Goal: Check status: Check status

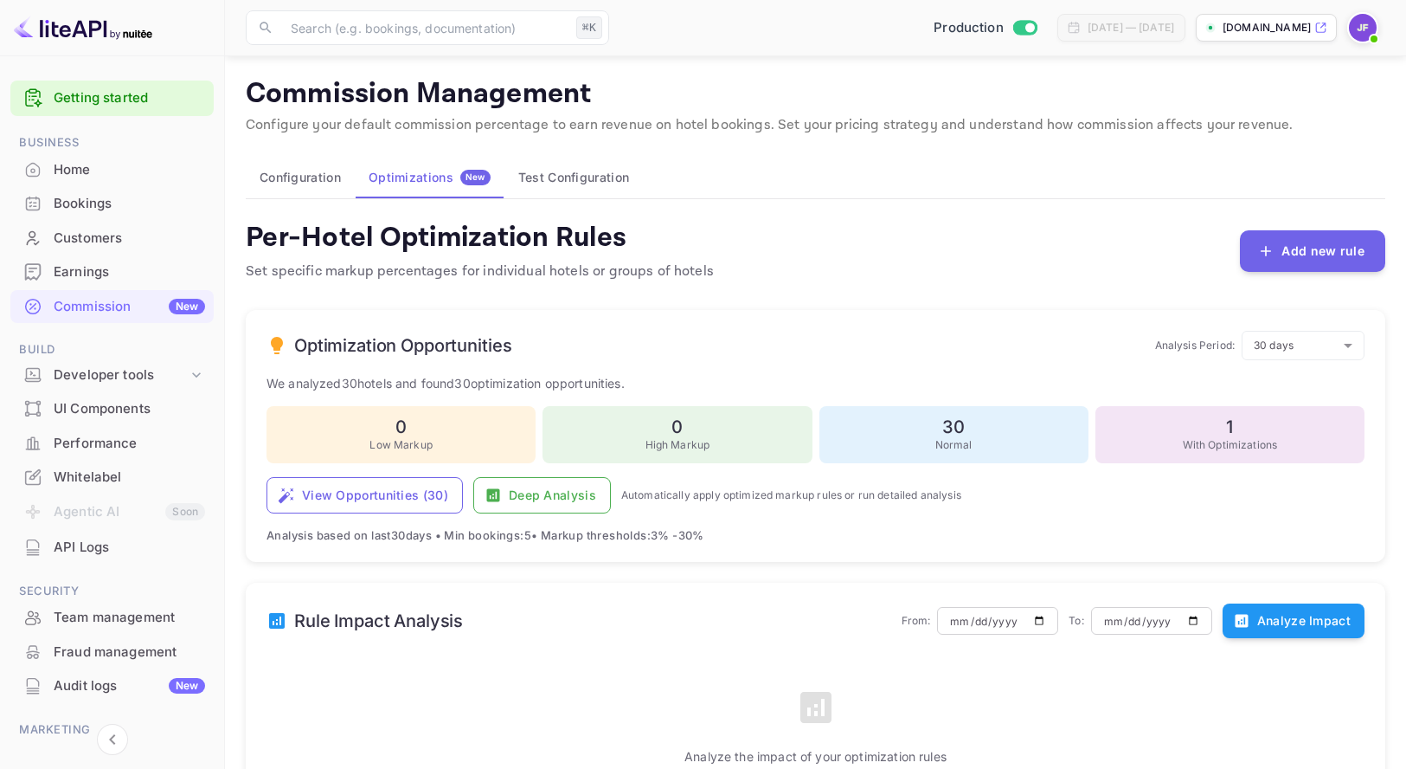
scroll to position [550, 0]
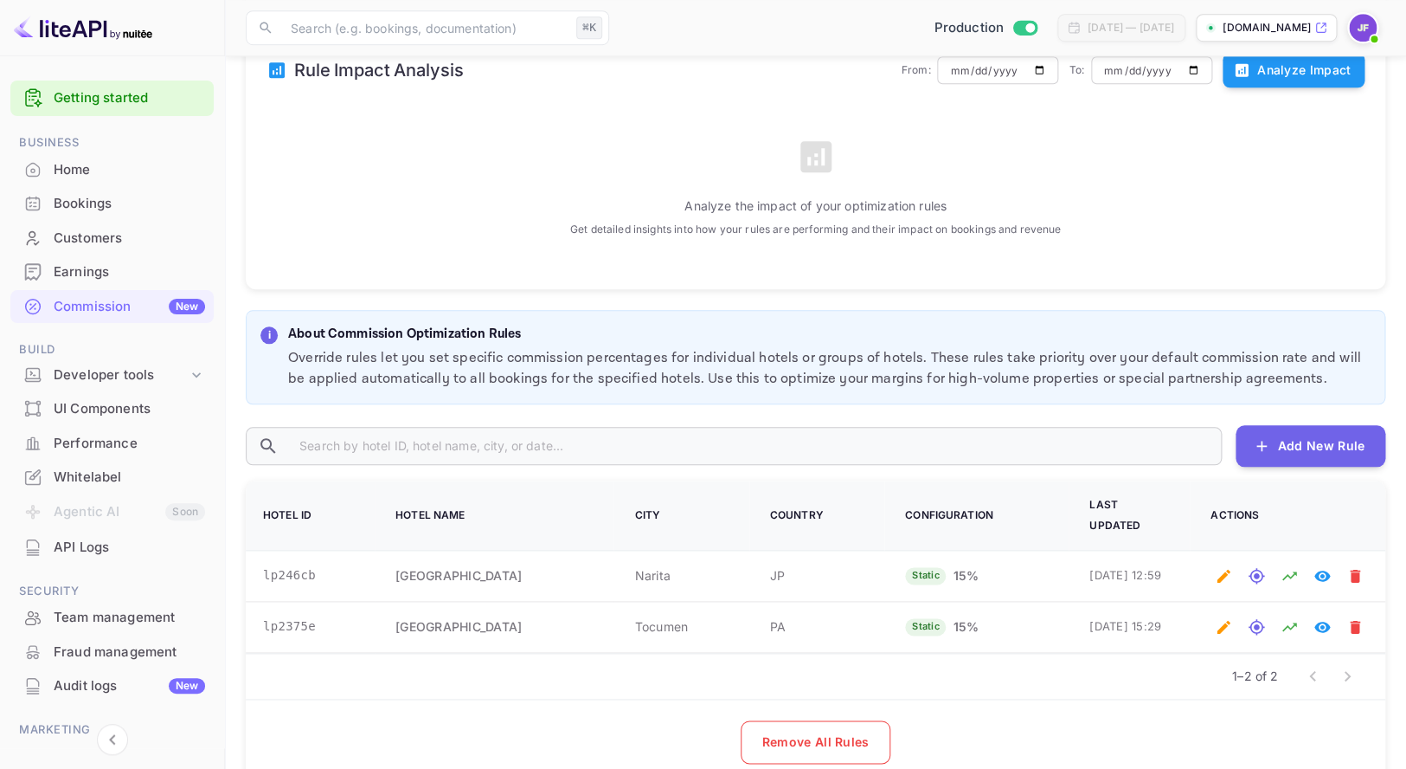
drag, startPoint x: 80, startPoint y: 167, endPoint x: 311, endPoint y: 203, distance: 233.8
click at [80, 167] on div "Home" at bounding box center [129, 170] width 151 height 20
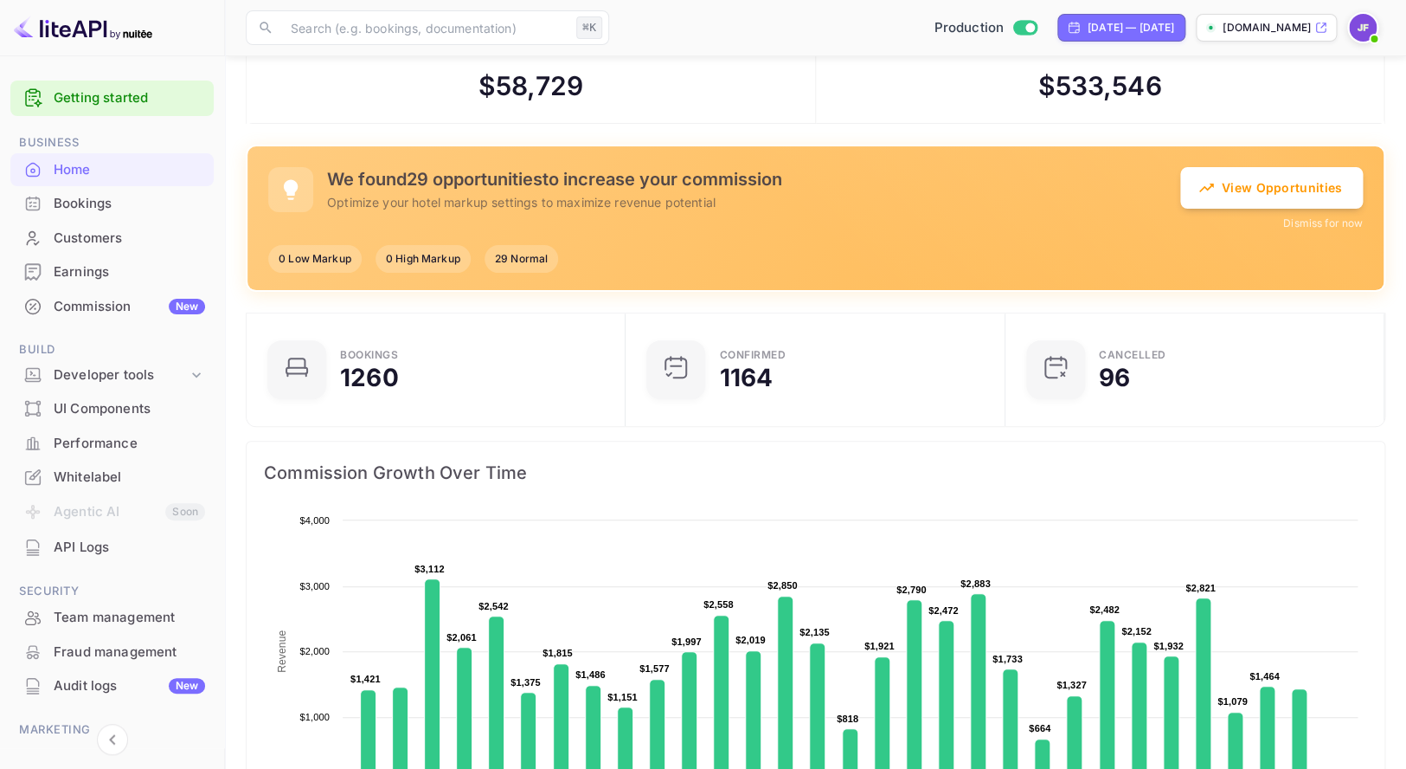
scroll to position [55, 0]
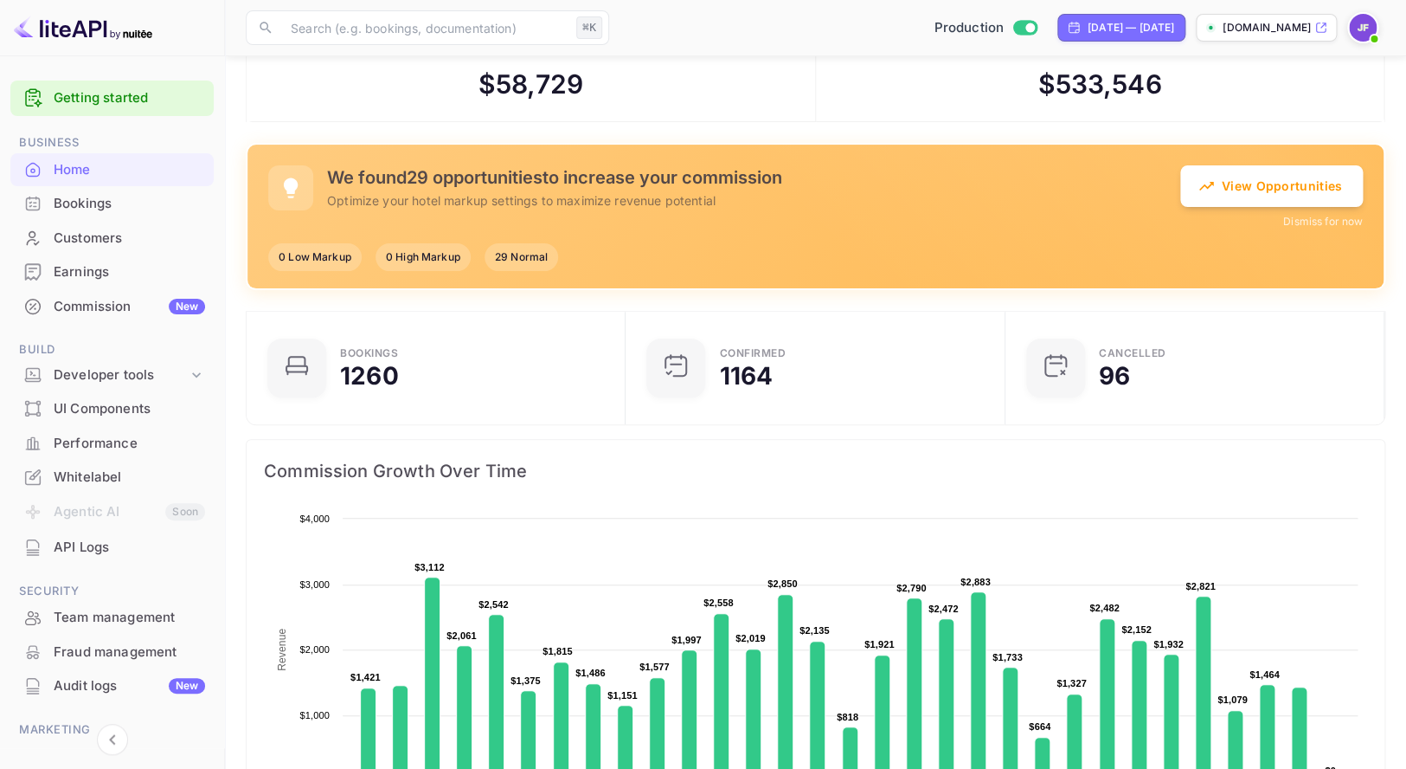
click at [1339, 222] on button "Dismiss for now" at bounding box center [1324, 222] width 80 height 16
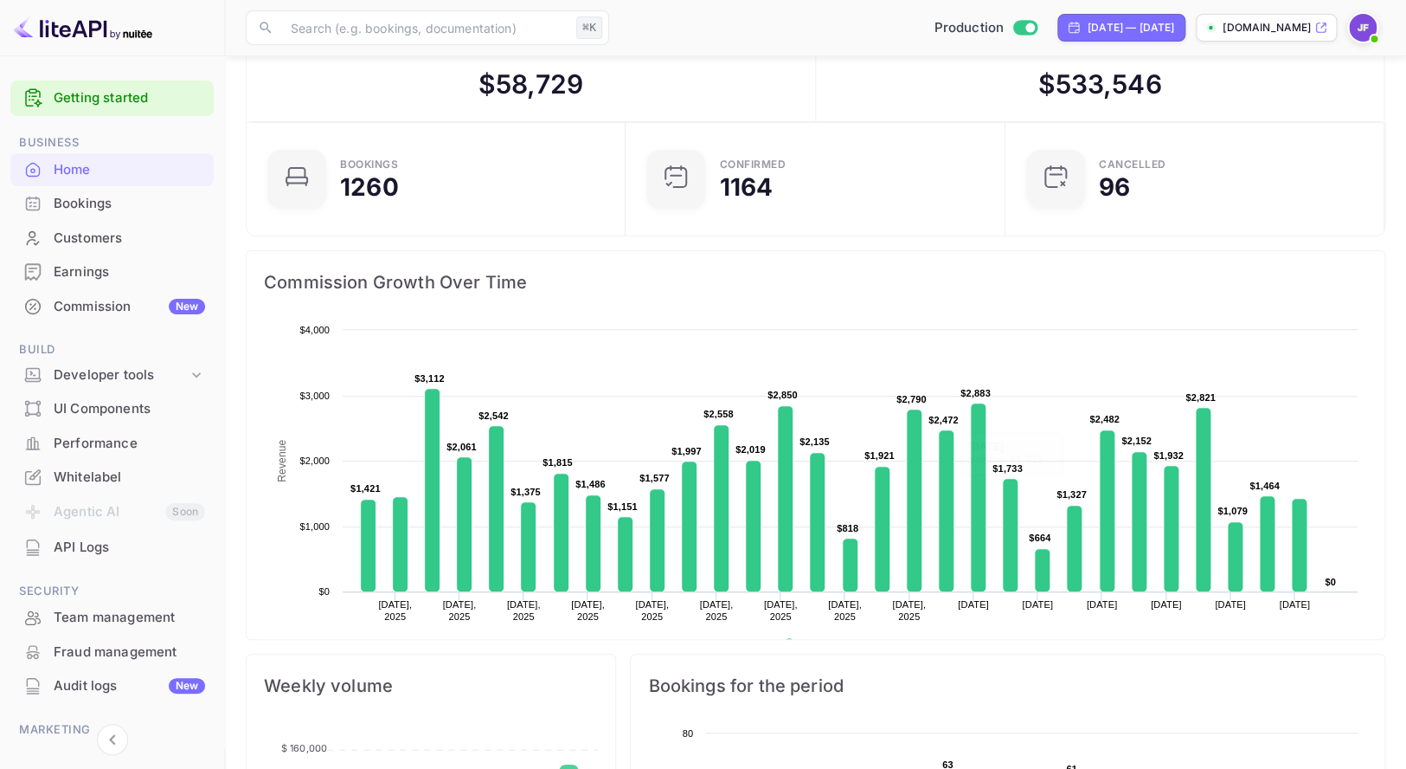
scroll to position [0, 0]
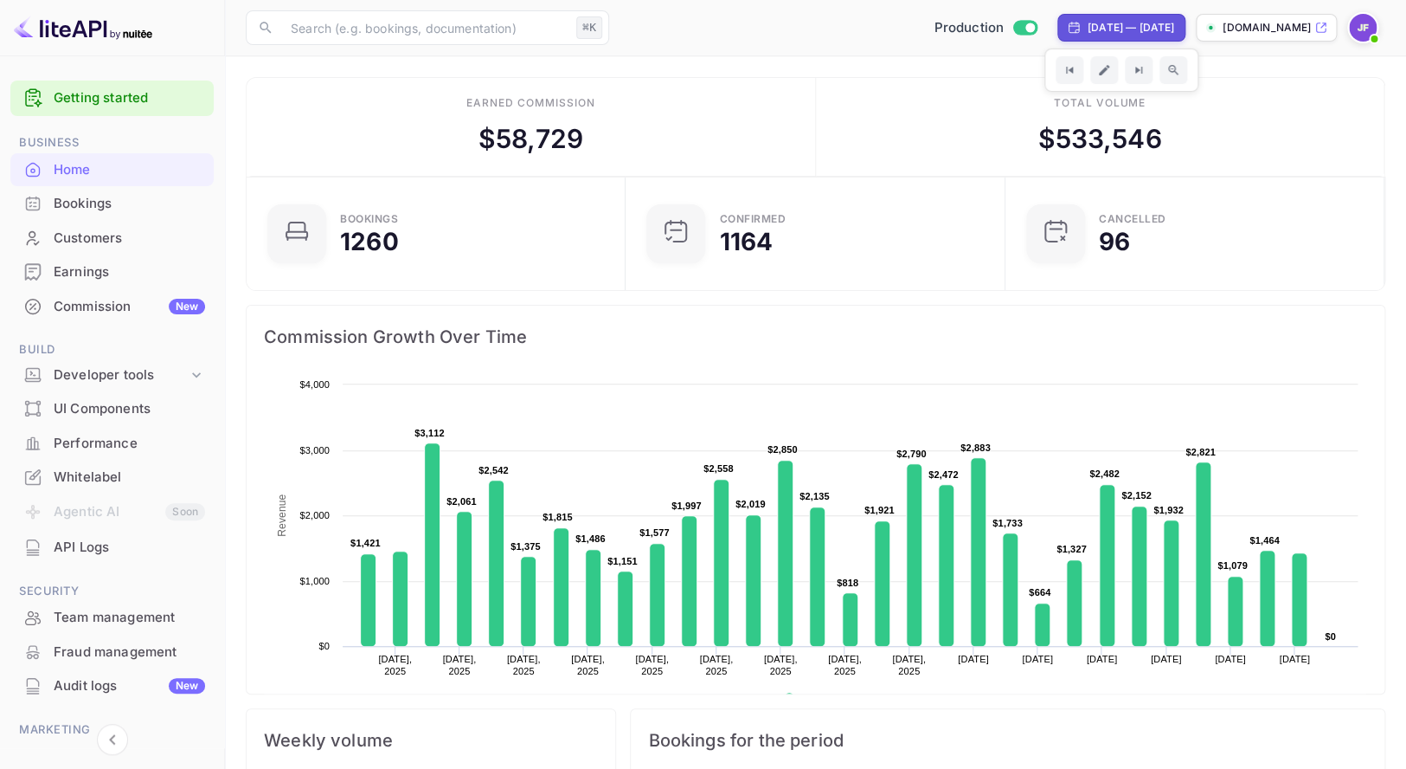
click at [1088, 25] on div "[DATE] — [DATE]" at bounding box center [1131, 28] width 87 height 16
select select "7"
select select "2025"
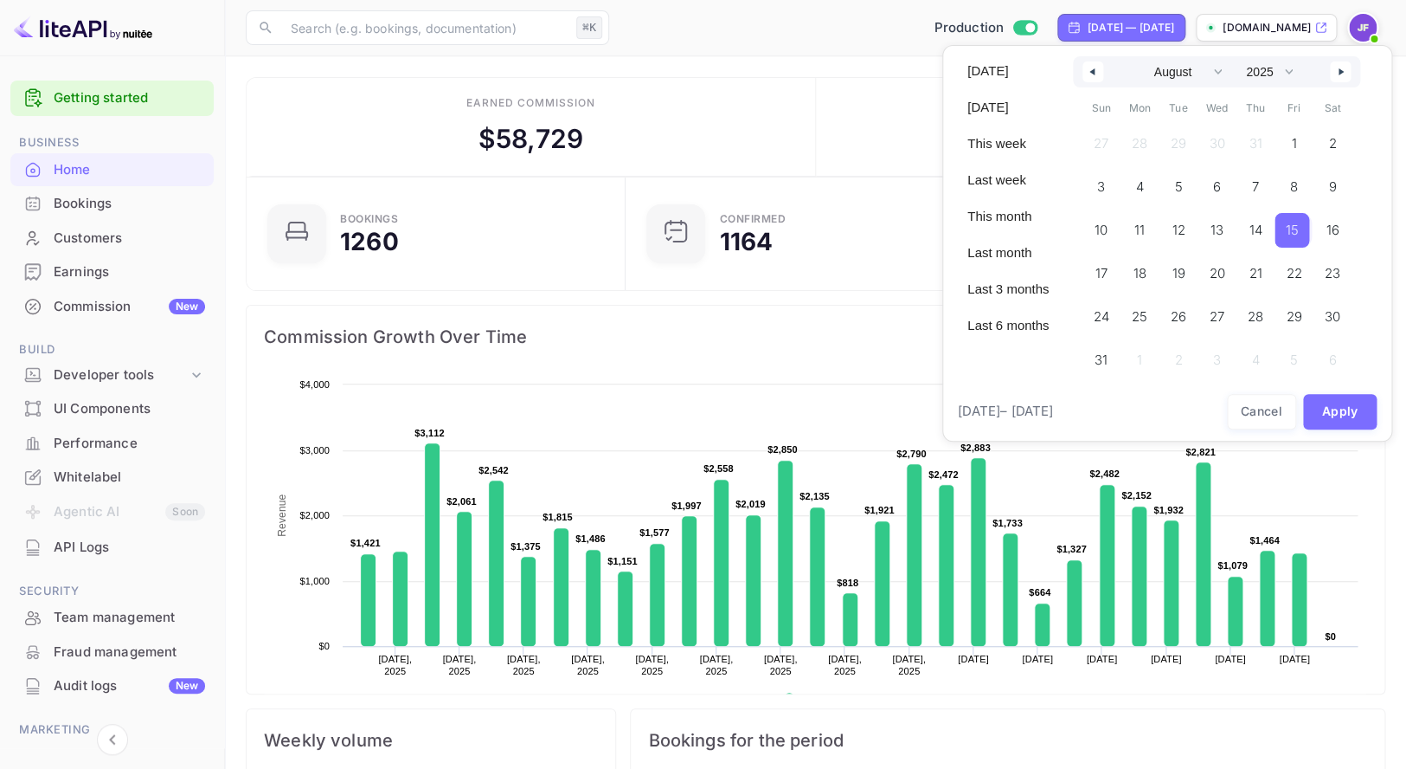
drag, startPoint x: 1299, startPoint y: 235, endPoint x: 1304, endPoint y: 106, distance: 129.1
click at [1299, 235] on span "15" at bounding box center [1292, 230] width 13 height 31
click at [1348, 75] on icon "button" at bounding box center [1343, 71] width 9 height 7
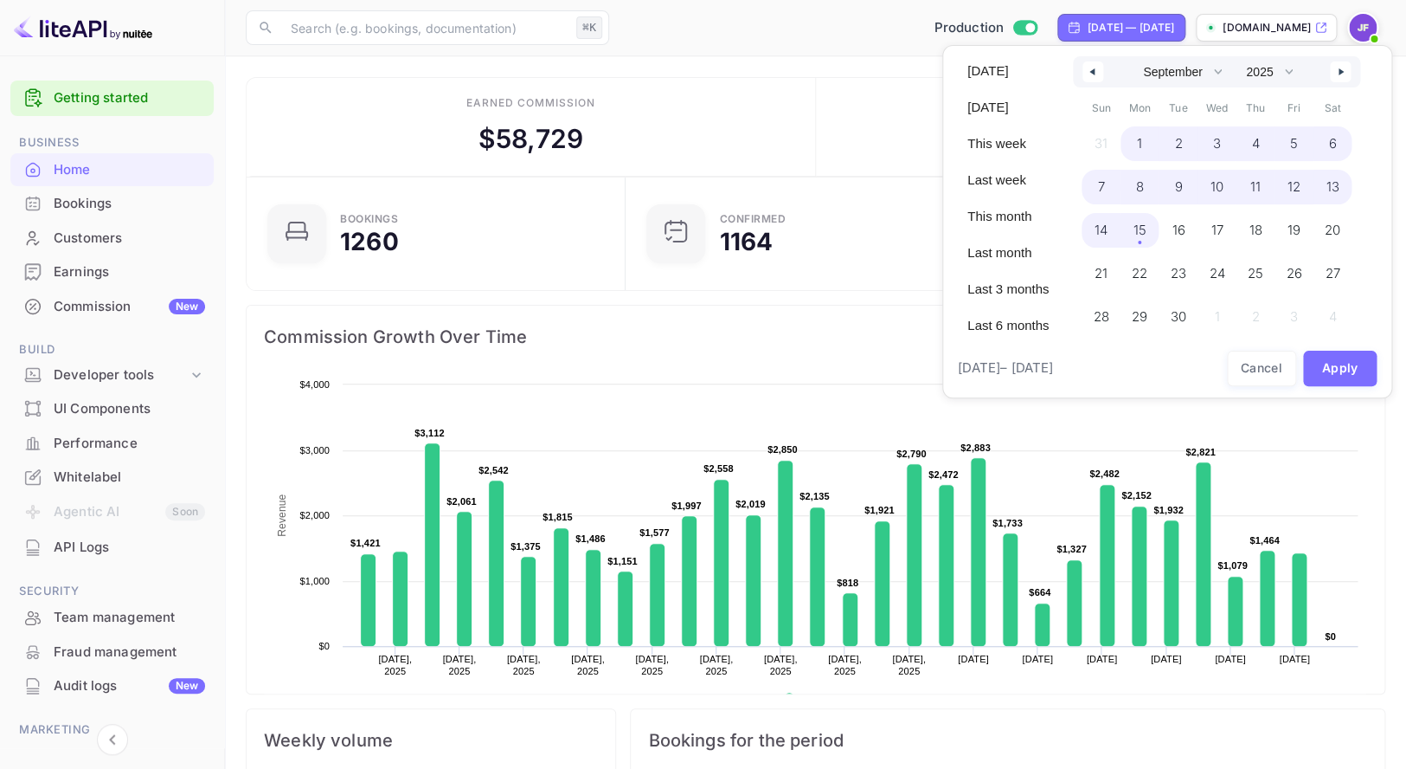
click at [1137, 234] on span "15" at bounding box center [1140, 230] width 39 height 35
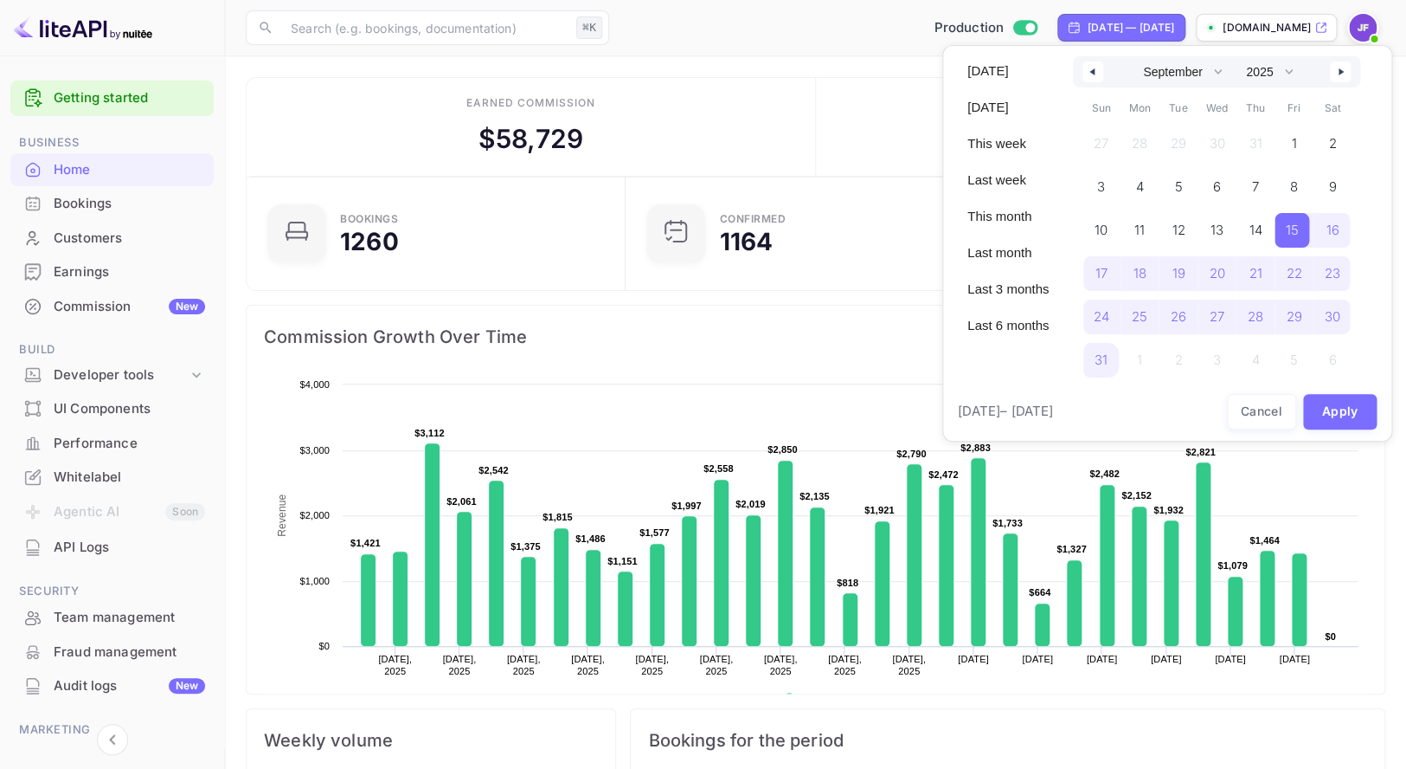
select select "7"
click at [1337, 405] on button "Apply" at bounding box center [1340, 411] width 74 height 35
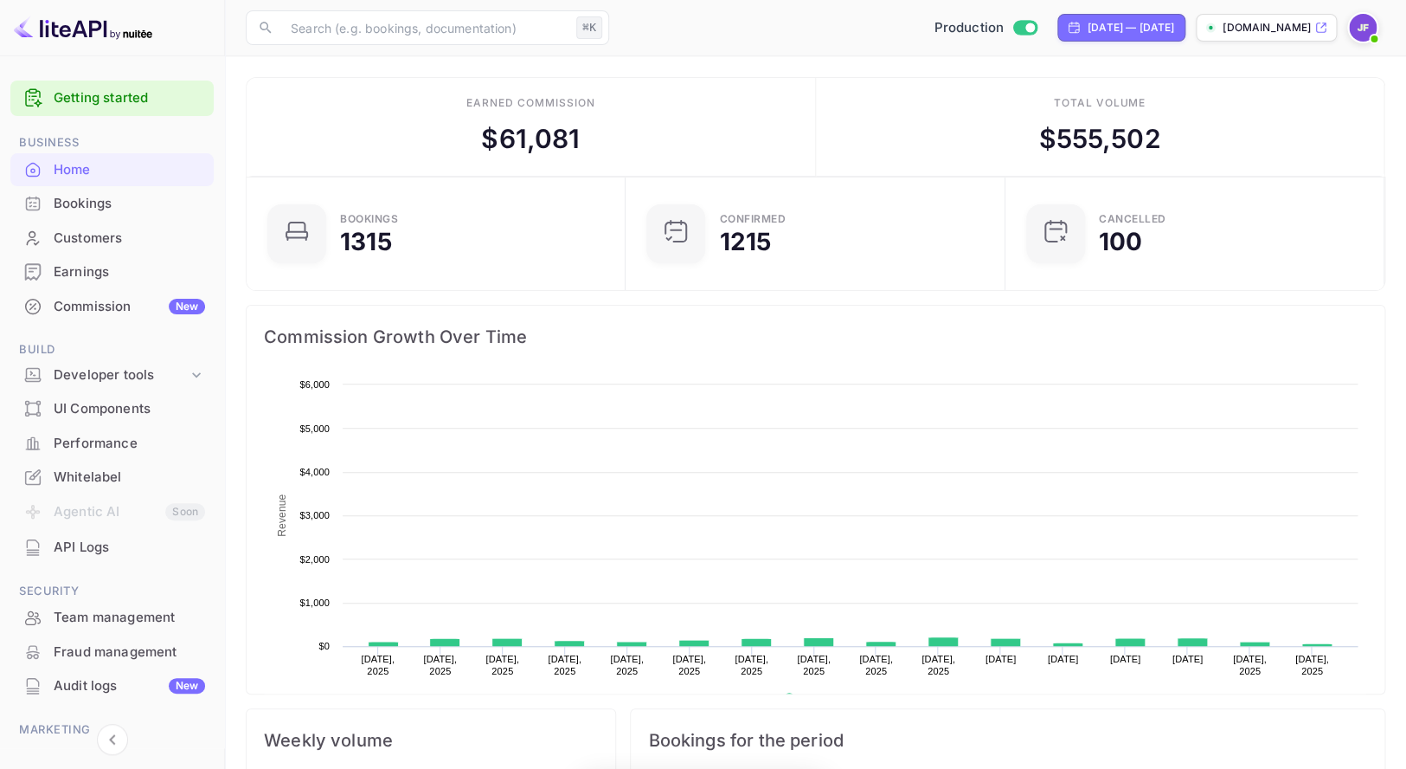
scroll to position [281, 369]
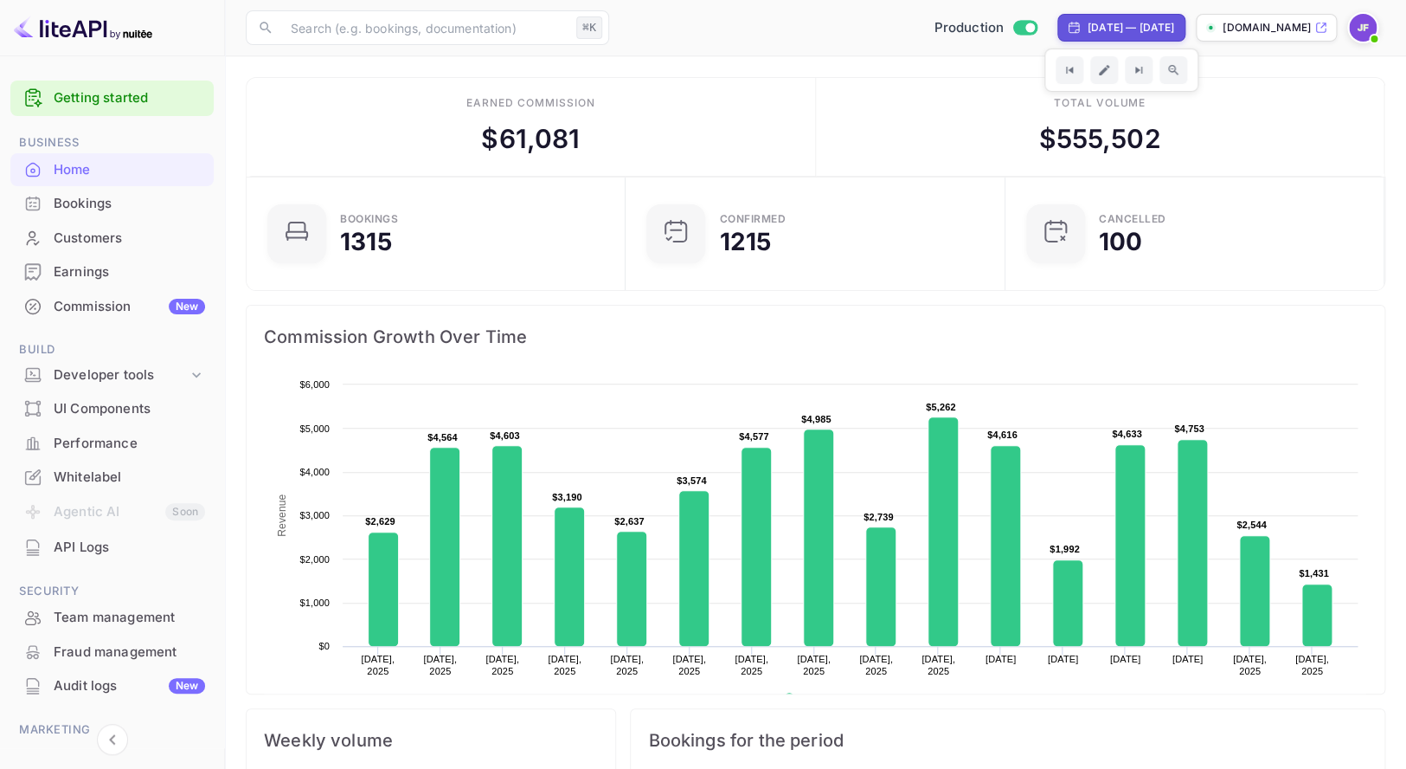
click at [1088, 26] on div "[DATE] — [DATE]" at bounding box center [1131, 28] width 87 height 16
select select "7"
select select "2025"
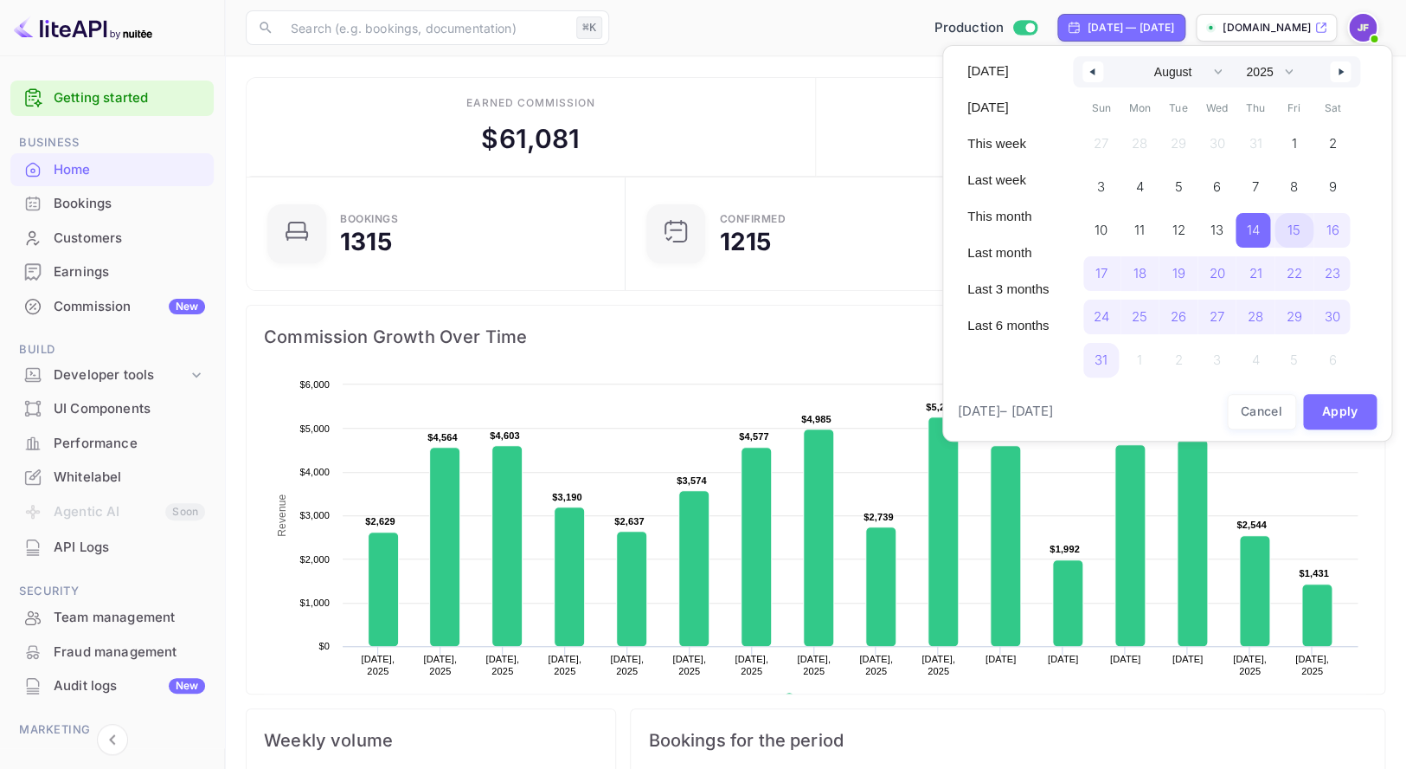
drag, startPoint x: 1297, startPoint y: 229, endPoint x: 1347, endPoint y: 82, distance: 154.4
click at [1297, 229] on span "15" at bounding box center [1294, 230] width 13 height 31
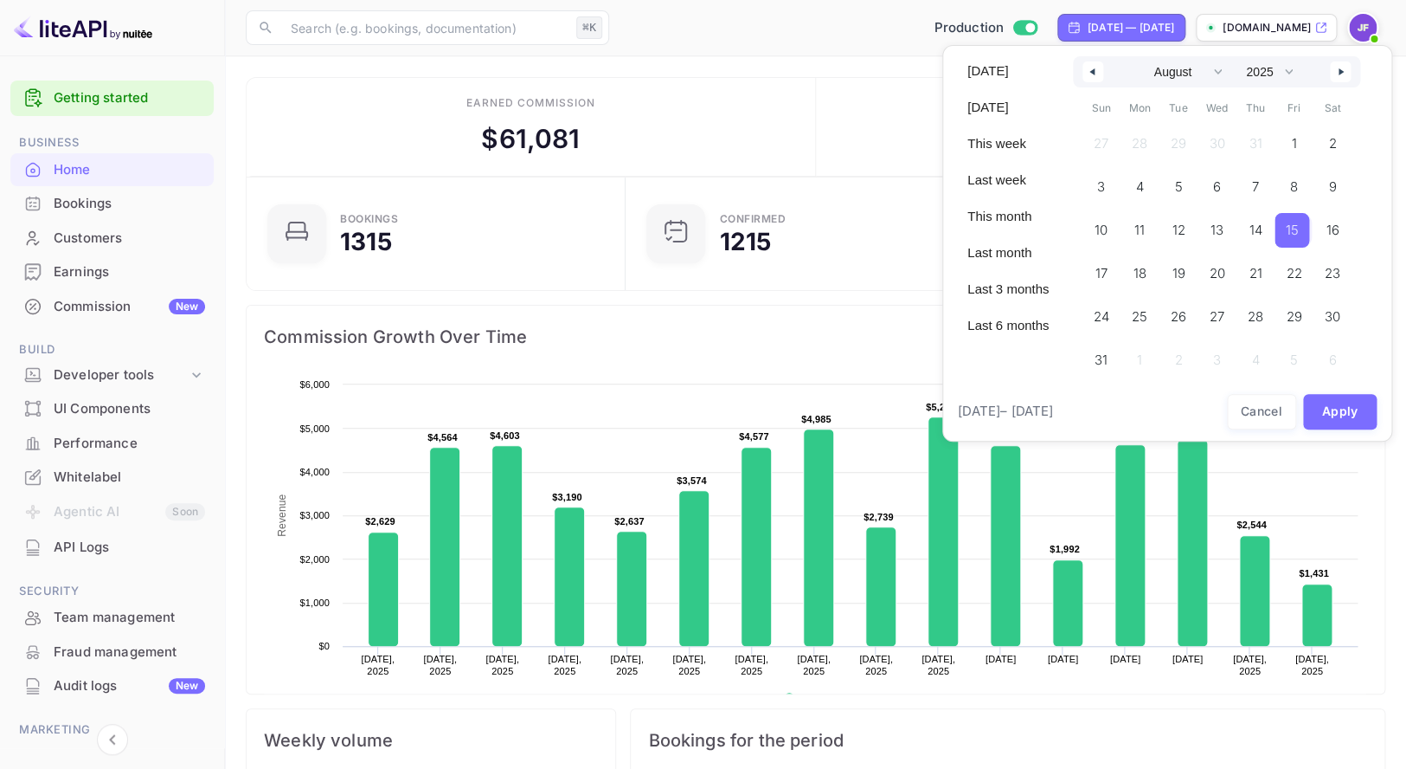
click at [1346, 71] on icon "button" at bounding box center [1343, 71] width 9 height 7
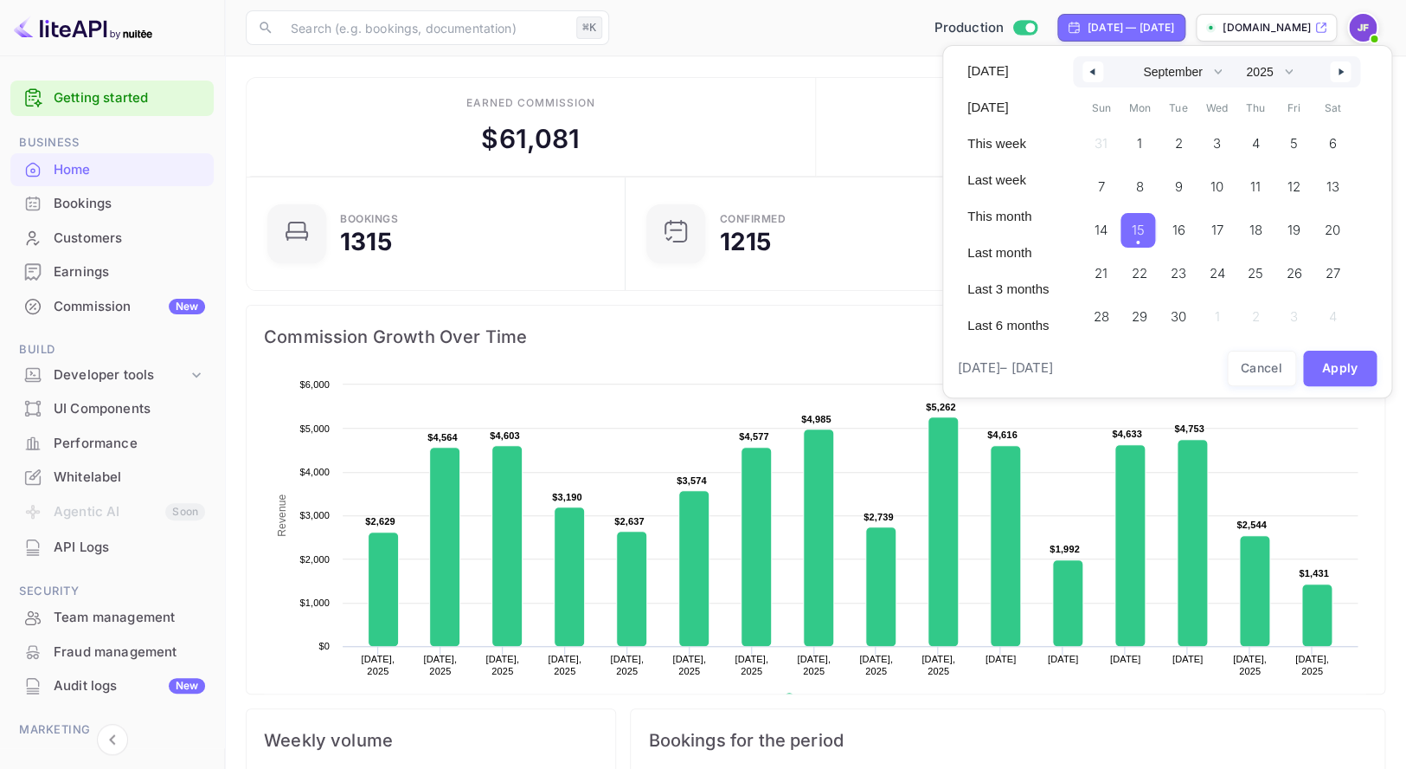
drag, startPoint x: 1144, startPoint y: 232, endPoint x: 1347, endPoint y: 346, distance: 232.5
click at [1144, 232] on span "15" at bounding box center [1137, 230] width 13 height 31
select select "7"
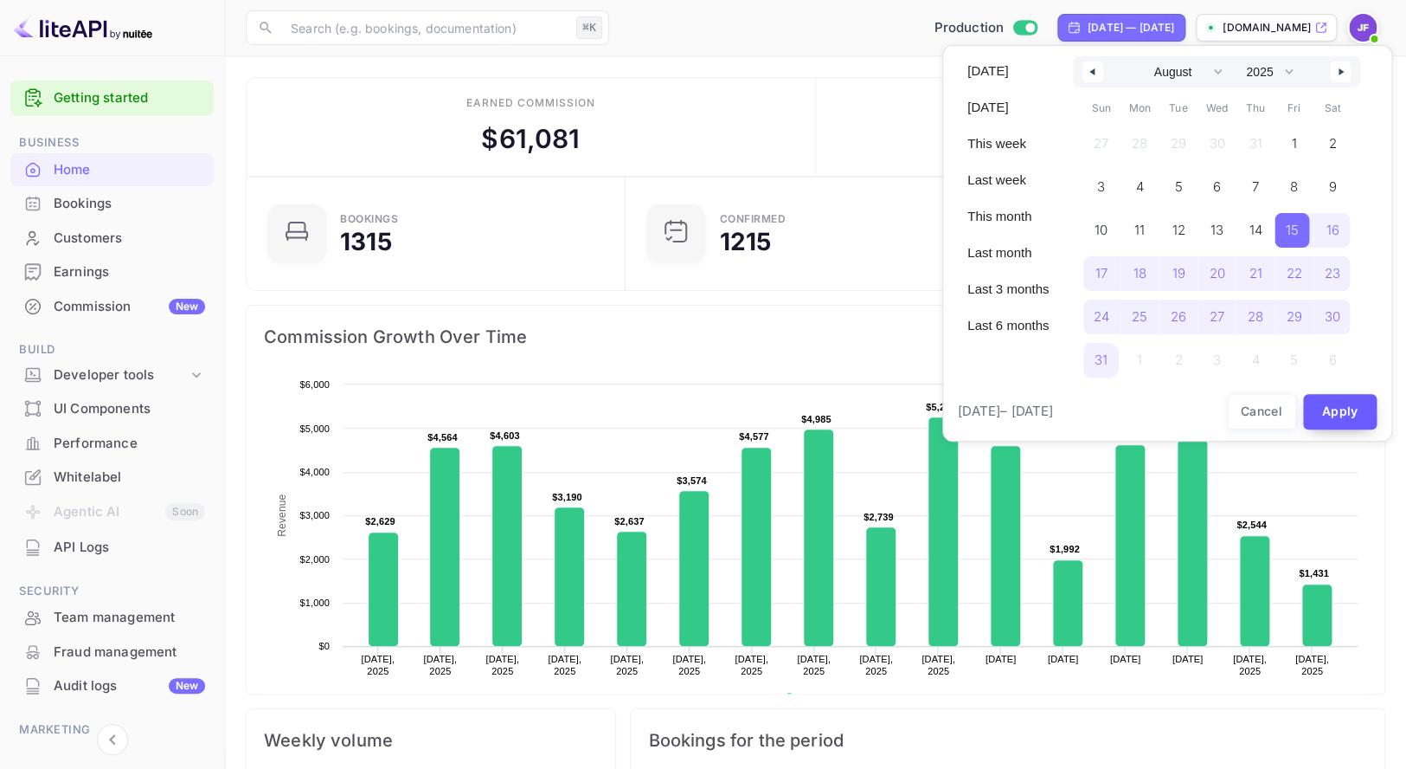
click at [1336, 402] on button "Apply" at bounding box center [1340, 411] width 74 height 35
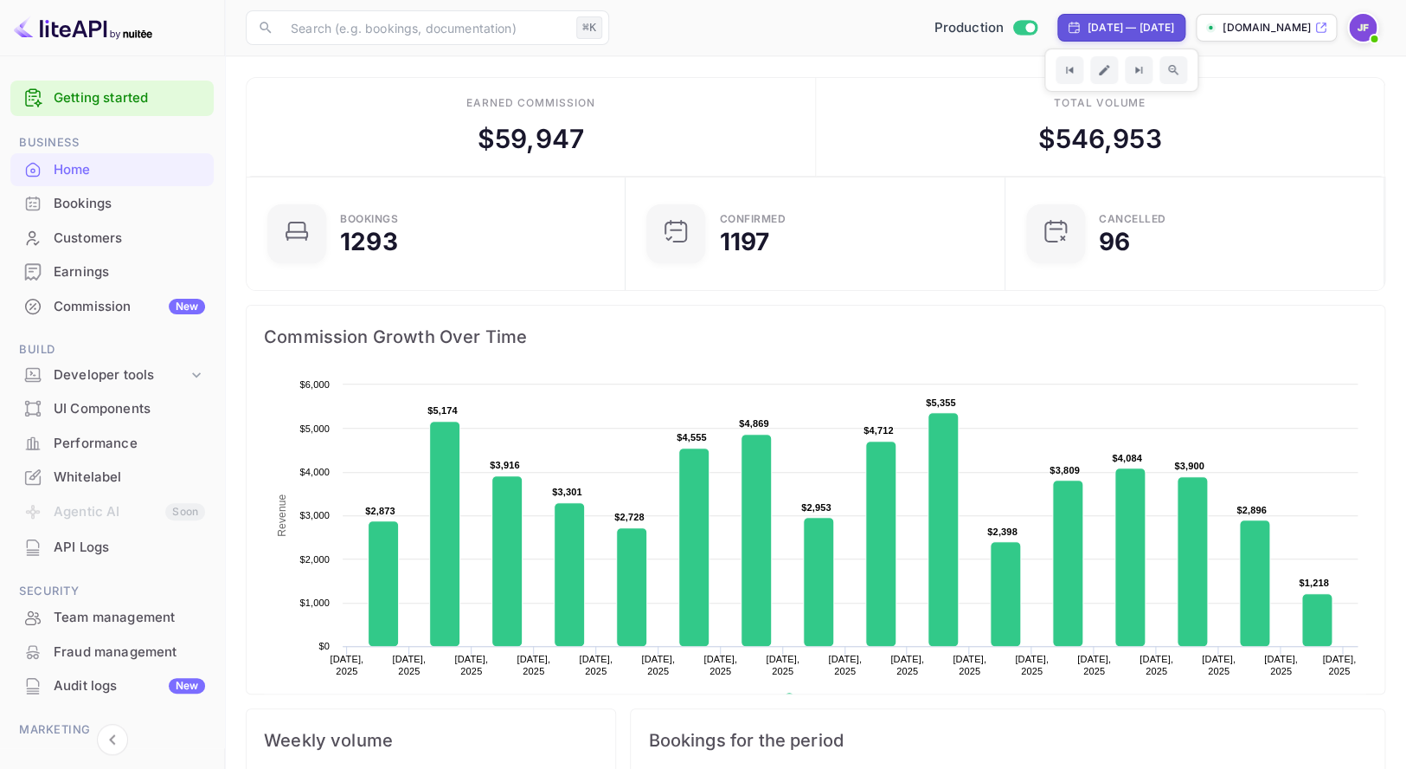
click at [1088, 34] on div "[DATE] — [DATE]" at bounding box center [1131, 28] width 87 height 16
select select "7"
select select "2025"
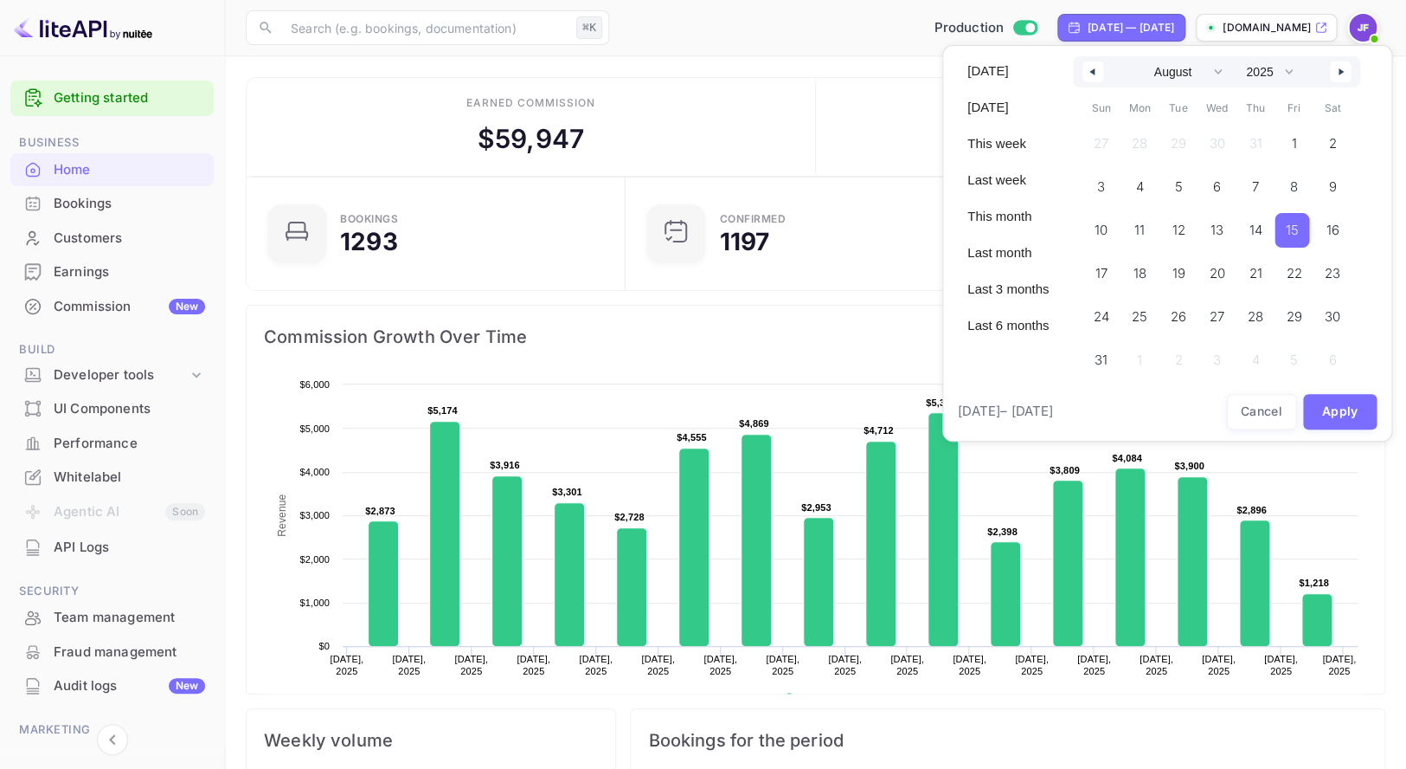
click at [1299, 230] on span "15" at bounding box center [1292, 230] width 13 height 31
click at [1347, 66] on button "button" at bounding box center [1340, 71] width 21 height 21
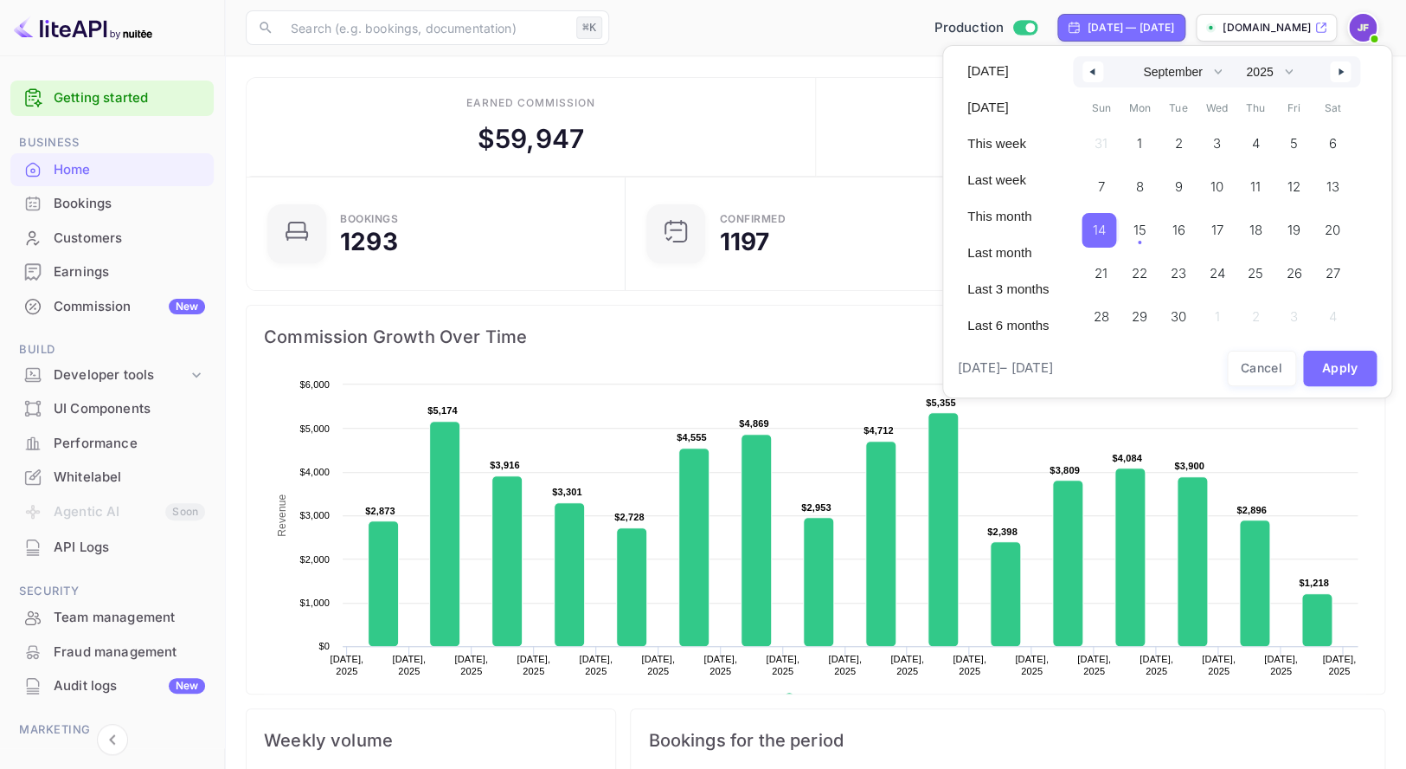
drag, startPoint x: 1109, startPoint y: 236, endPoint x: 1298, endPoint y: 372, distance: 233.2
click at [1106, 236] on span "14" at bounding box center [1099, 230] width 13 height 31
select select "7"
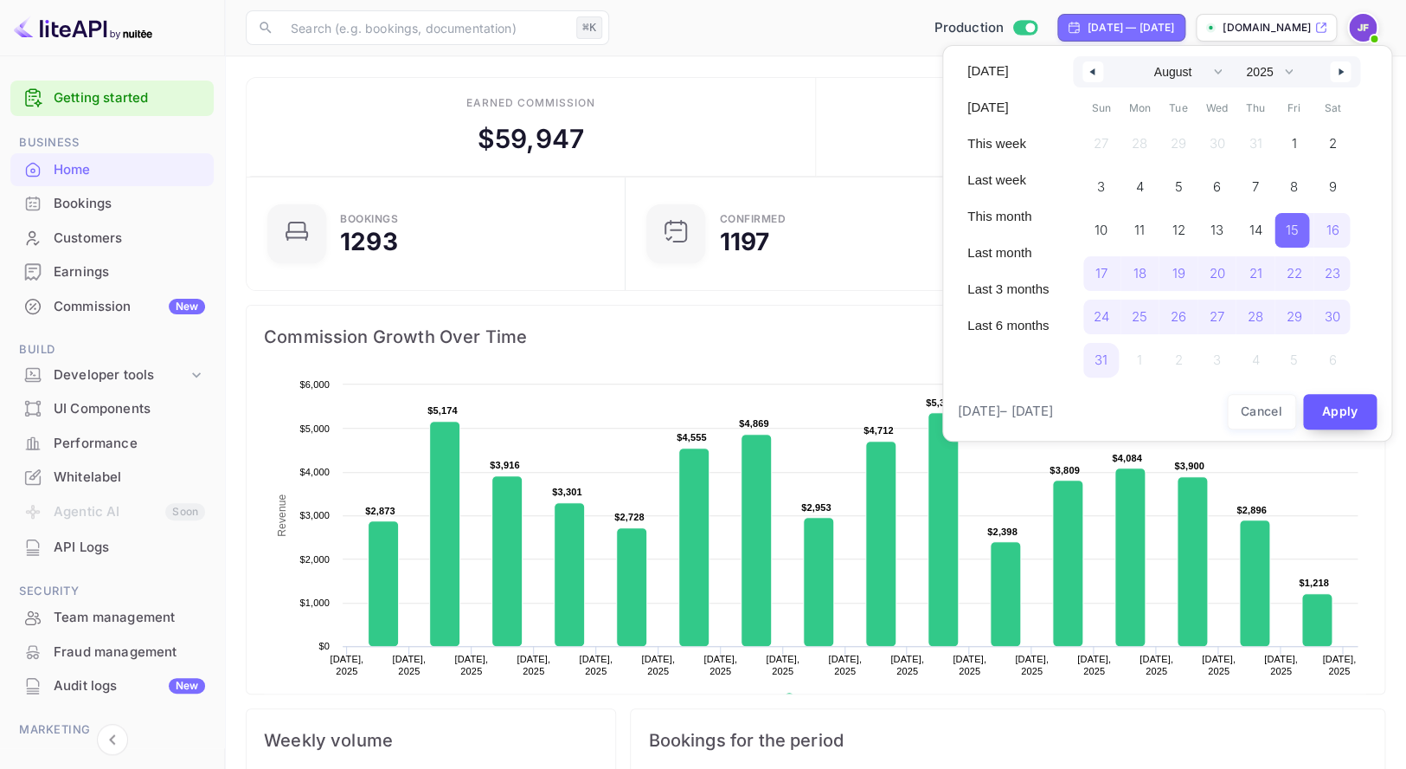
click at [1331, 409] on button "Apply" at bounding box center [1340, 411] width 74 height 35
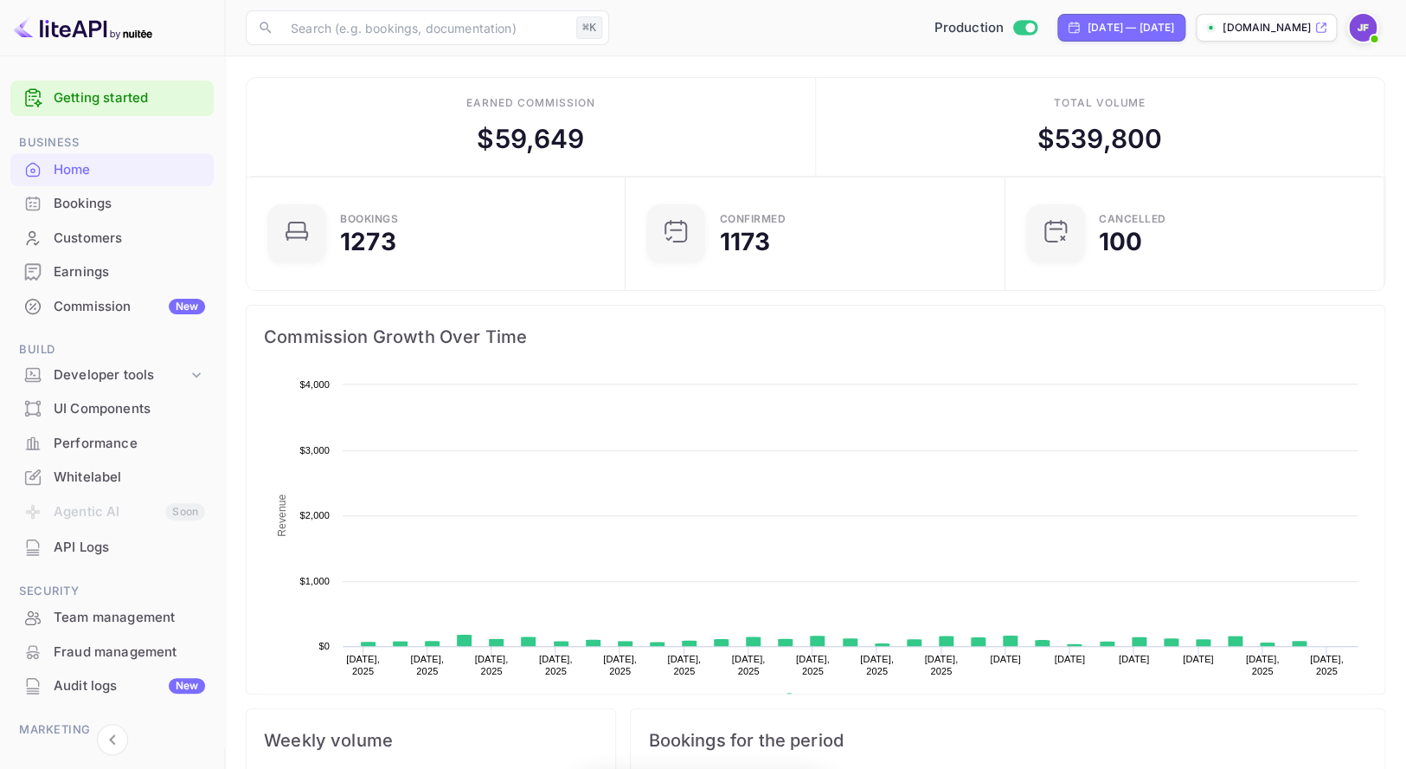
scroll to position [281, 369]
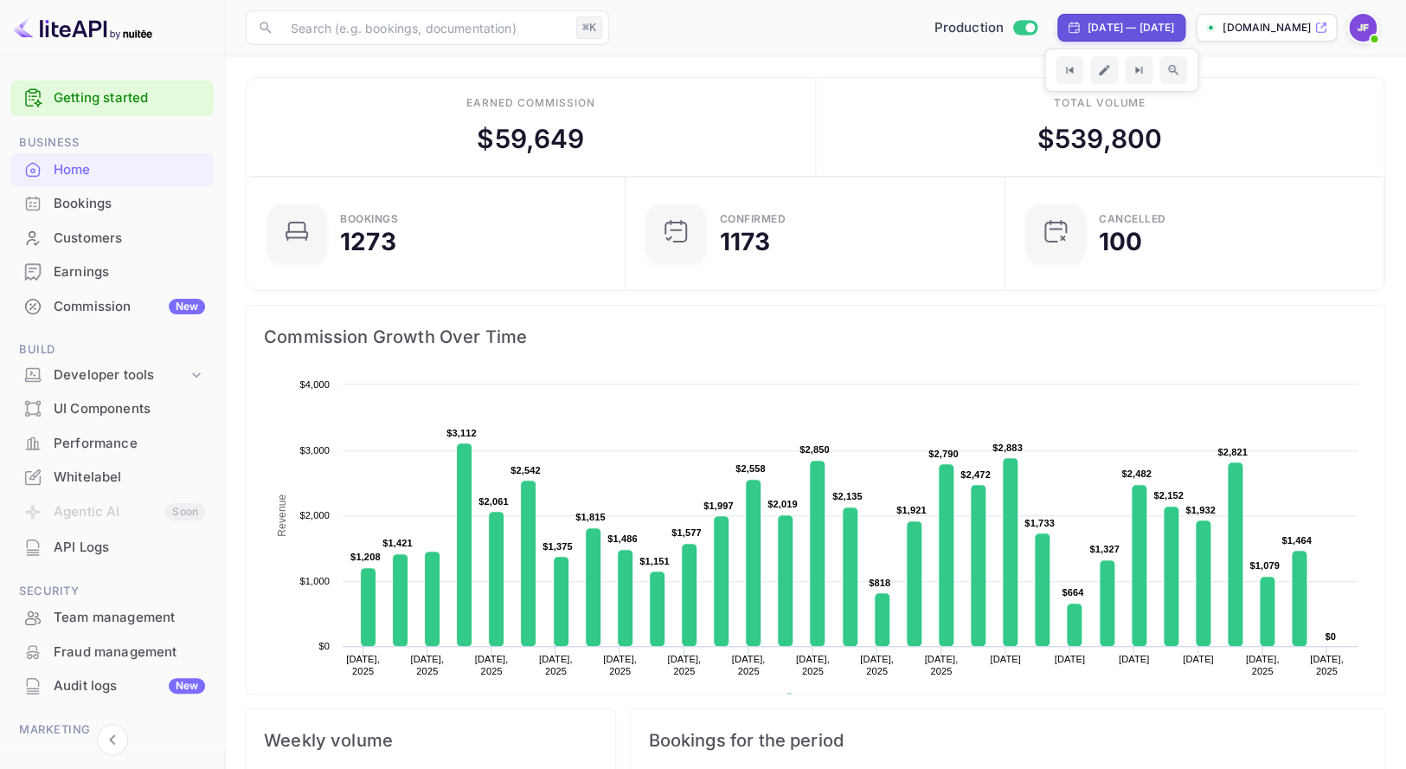
click at [1088, 21] on div "[DATE] — [DATE]" at bounding box center [1131, 28] width 87 height 16
select select "7"
select select "2025"
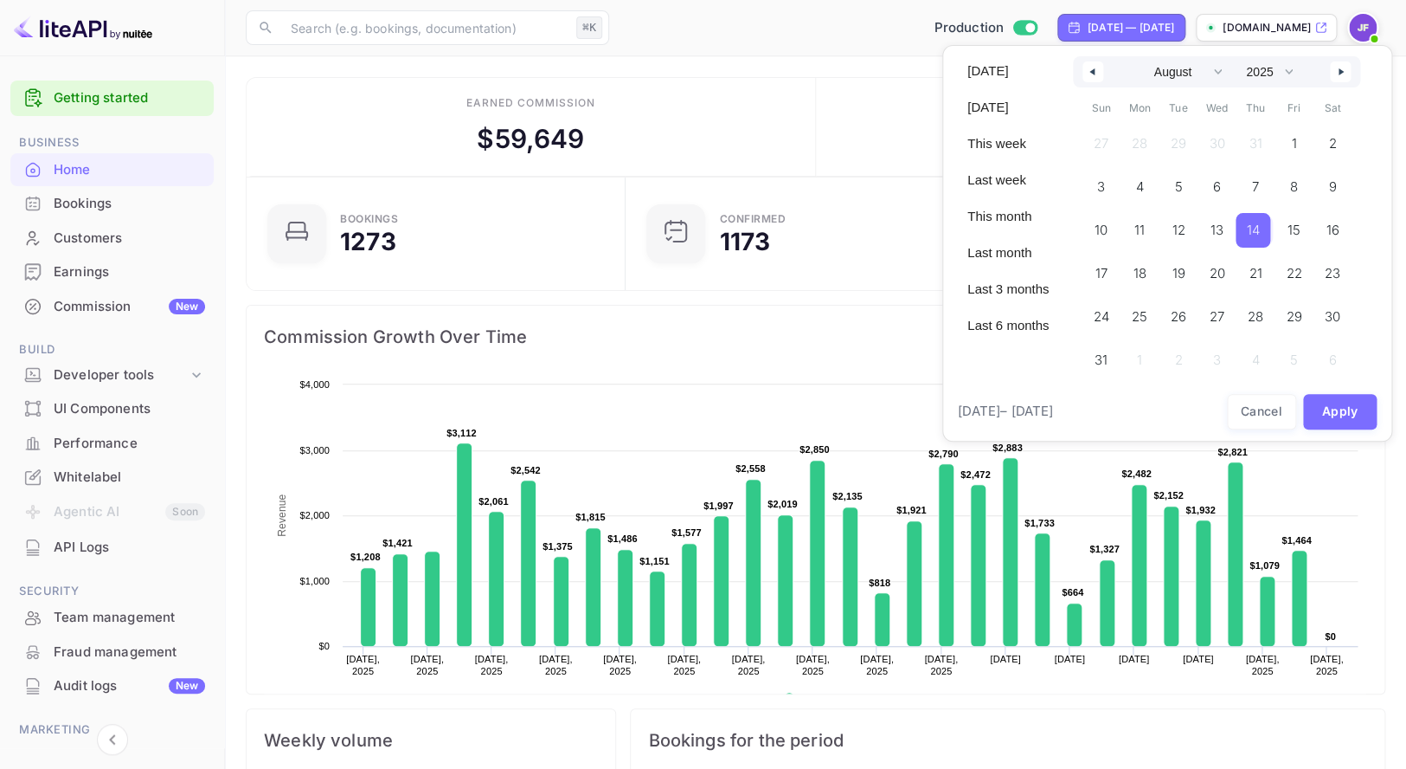
click at [1260, 231] on span "14" at bounding box center [1253, 230] width 13 height 31
click at [1351, 71] on button "button" at bounding box center [1340, 71] width 21 height 21
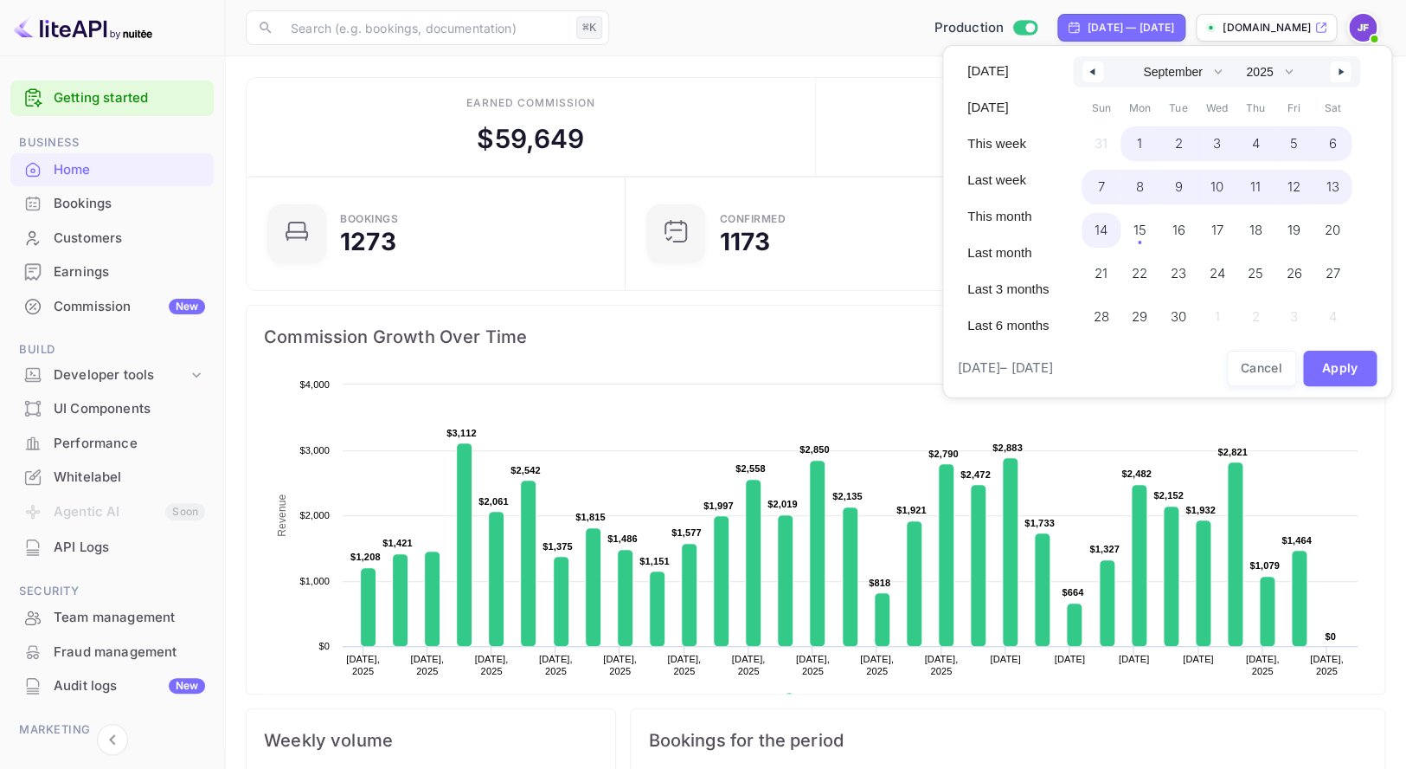
click at [1107, 234] on span "14" at bounding box center [1101, 230] width 13 height 31
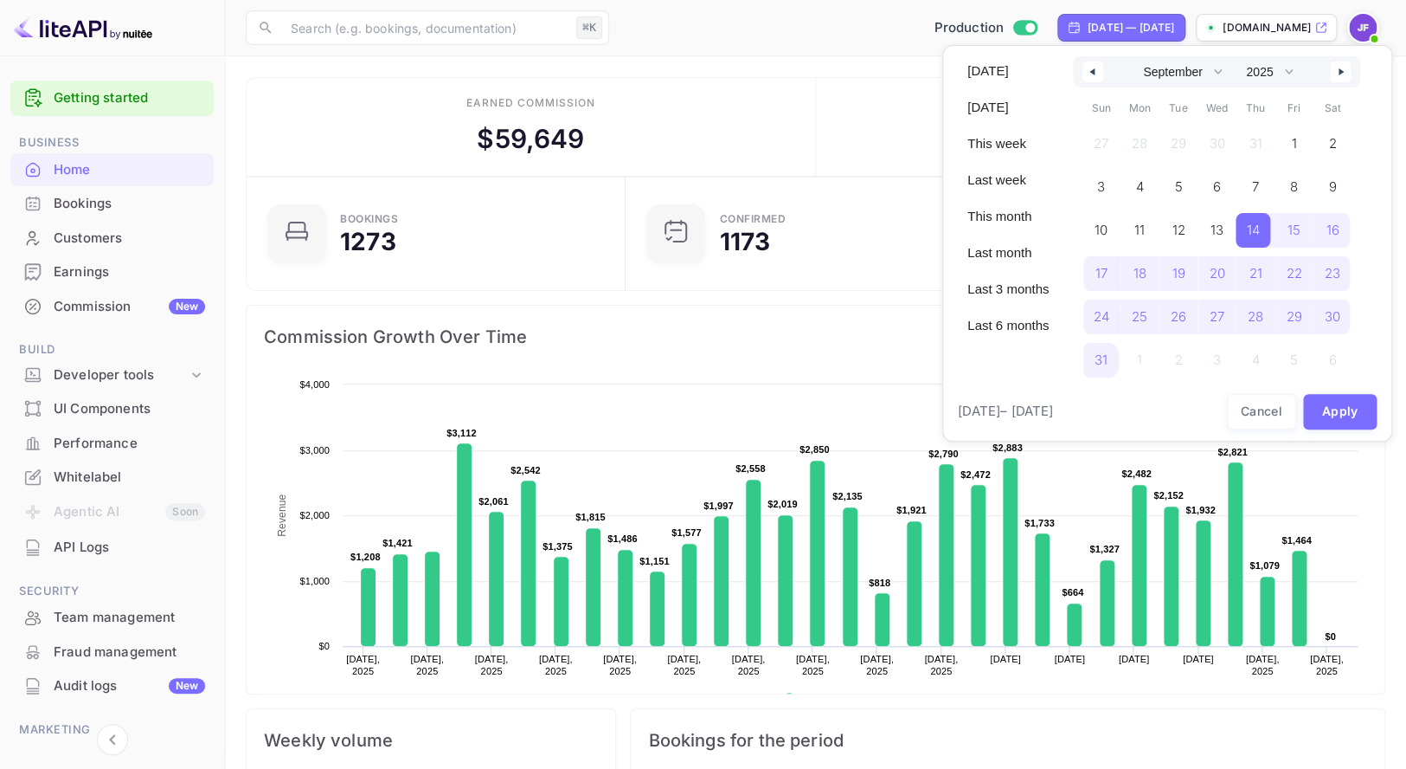
select select "7"
click at [1338, 415] on button "Apply" at bounding box center [1340, 411] width 74 height 35
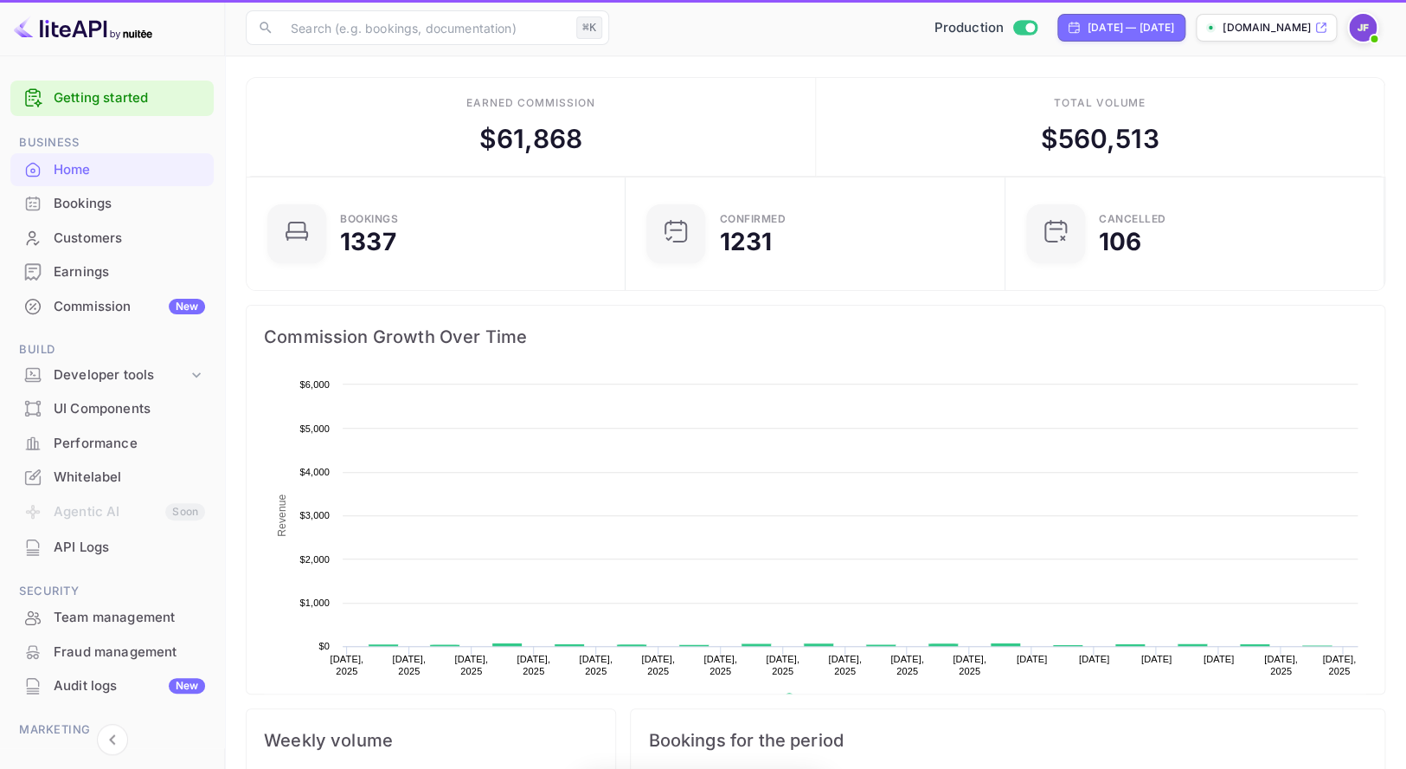
scroll to position [1, 1]
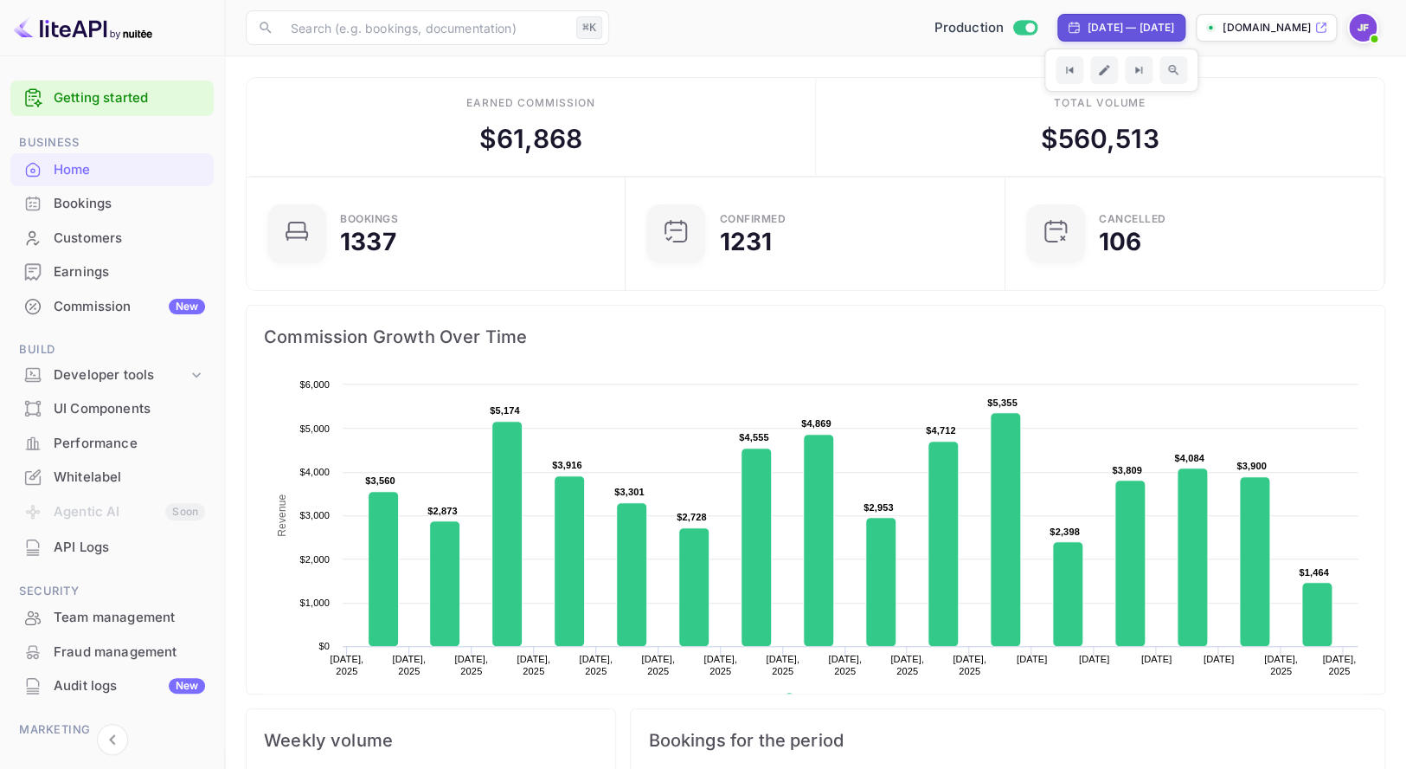
click at [1088, 34] on div "[DATE] — [DATE]" at bounding box center [1131, 28] width 87 height 16
select select "7"
select select "2025"
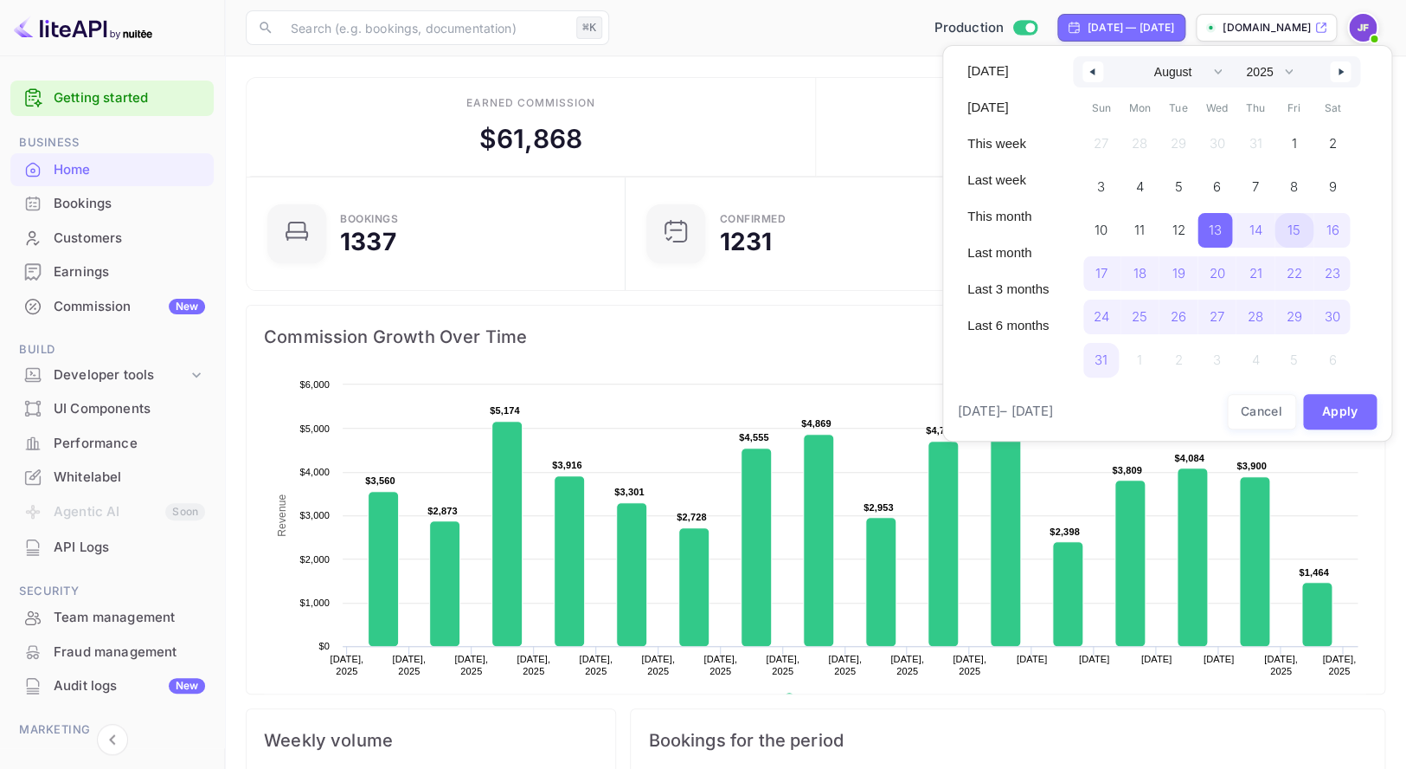
click at [1294, 232] on span "15" at bounding box center [1294, 230] width 13 height 31
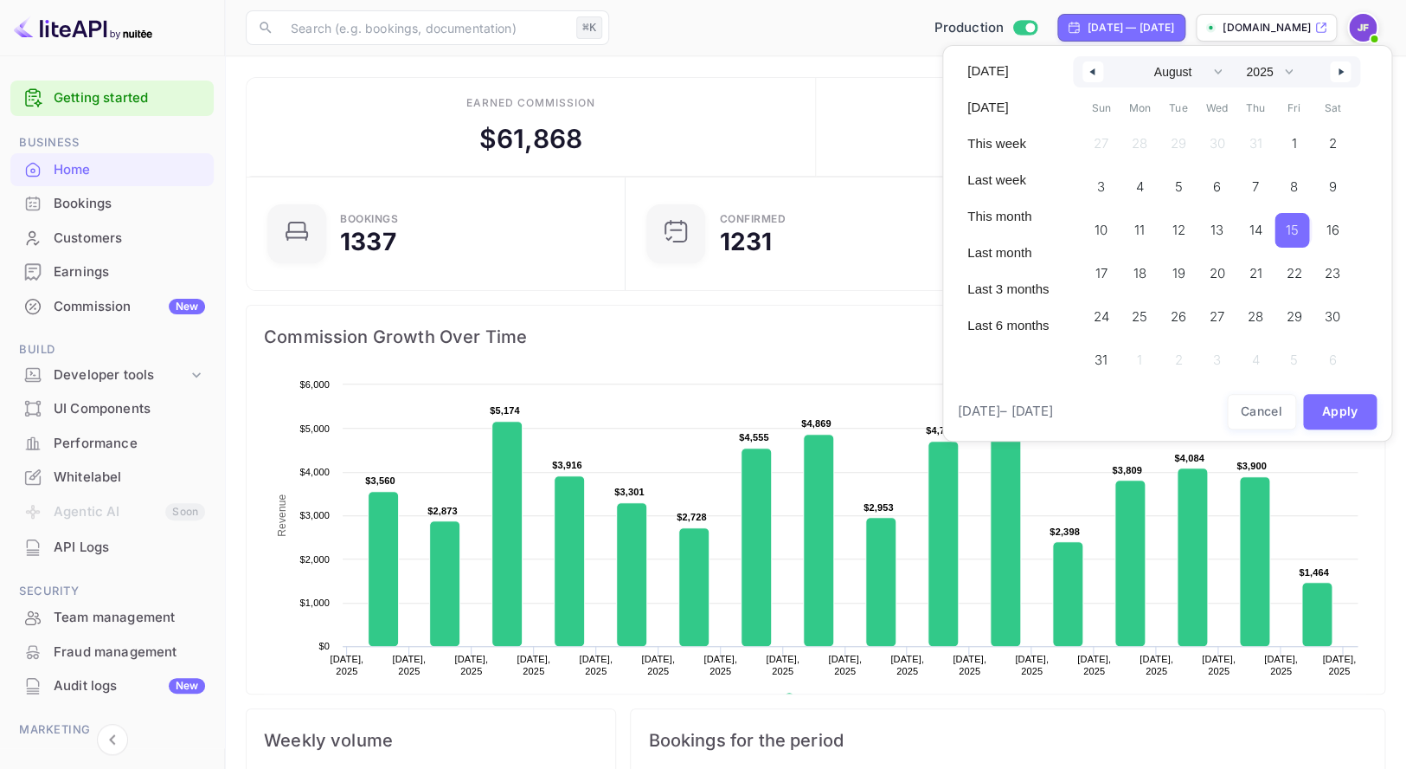
click at [1348, 72] on icon "button" at bounding box center [1343, 71] width 9 height 7
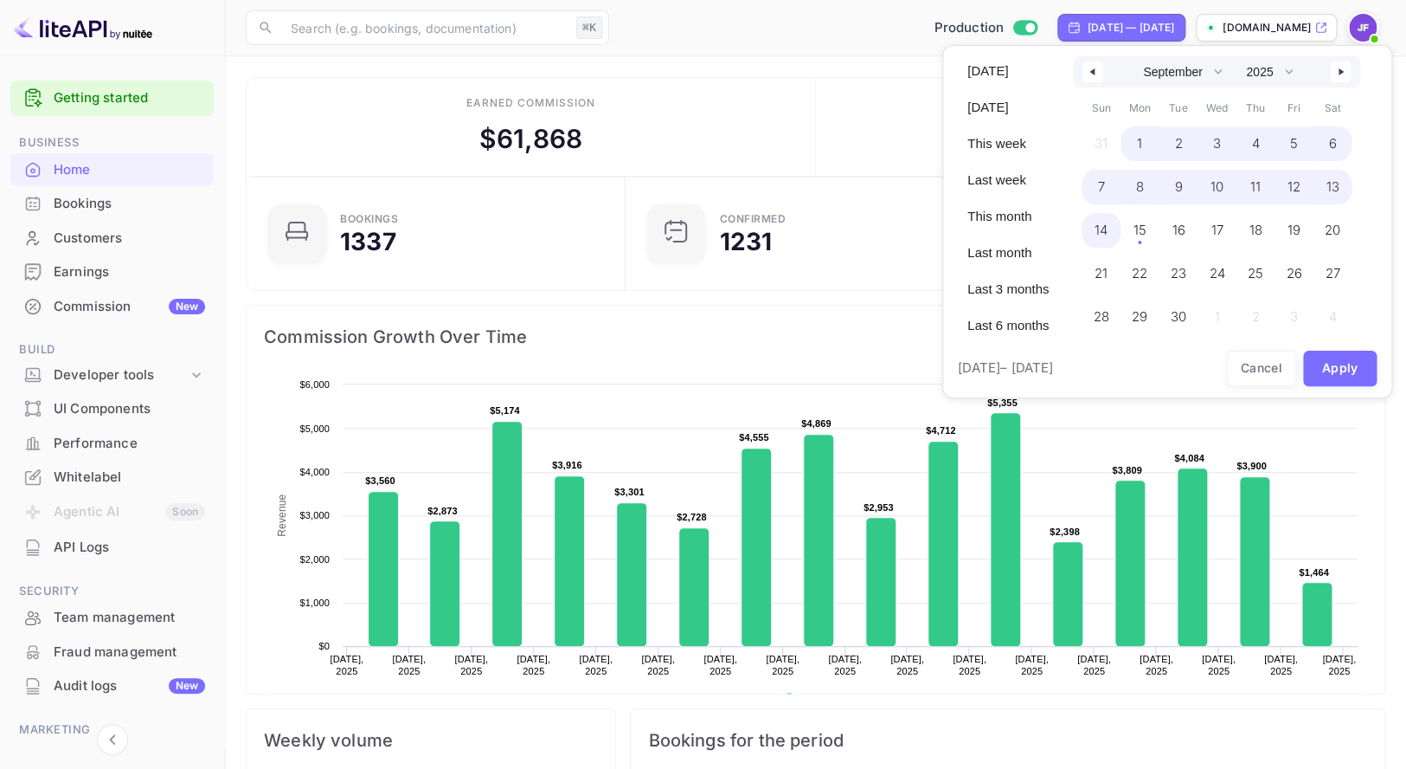
click at [1106, 235] on span "14" at bounding box center [1101, 230] width 13 height 31
select select "7"
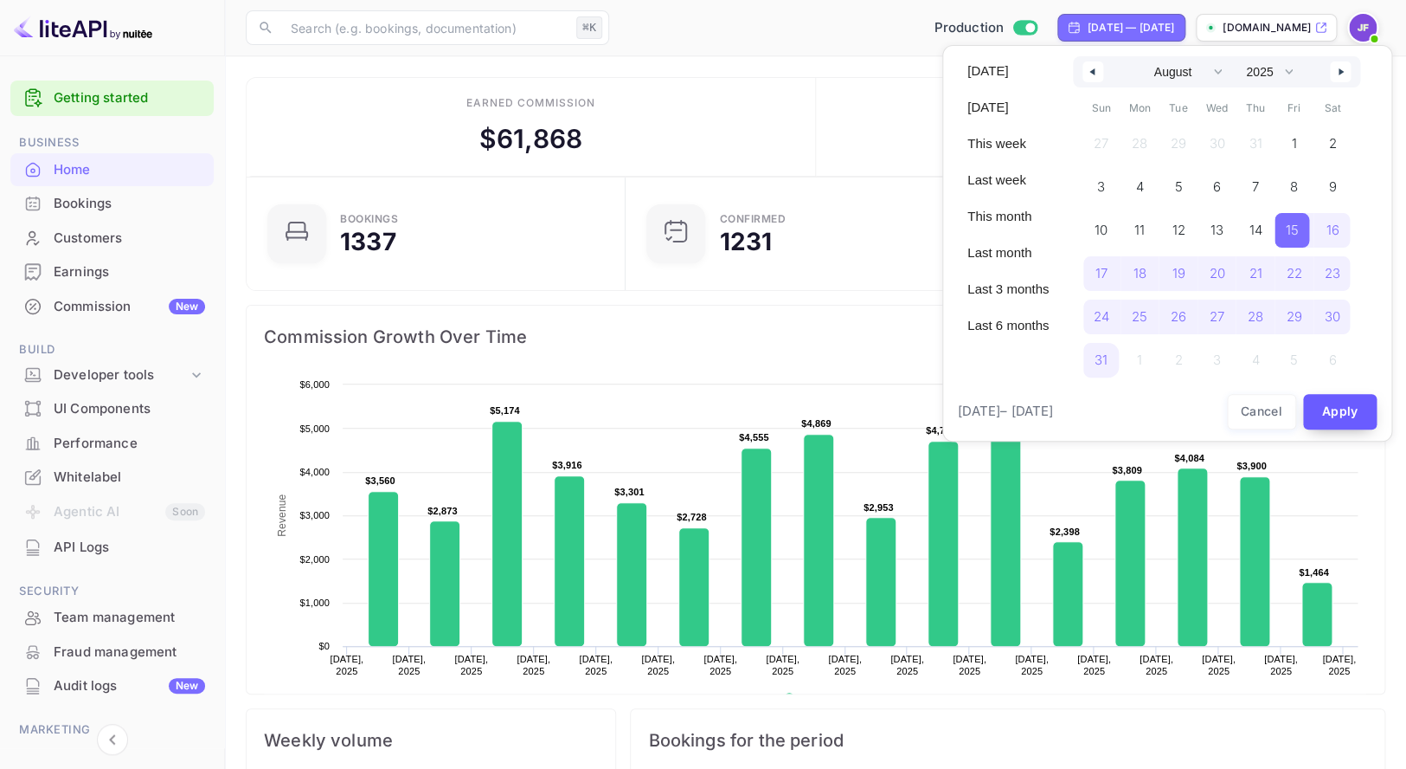
click at [1347, 422] on button "Apply" at bounding box center [1340, 411] width 74 height 35
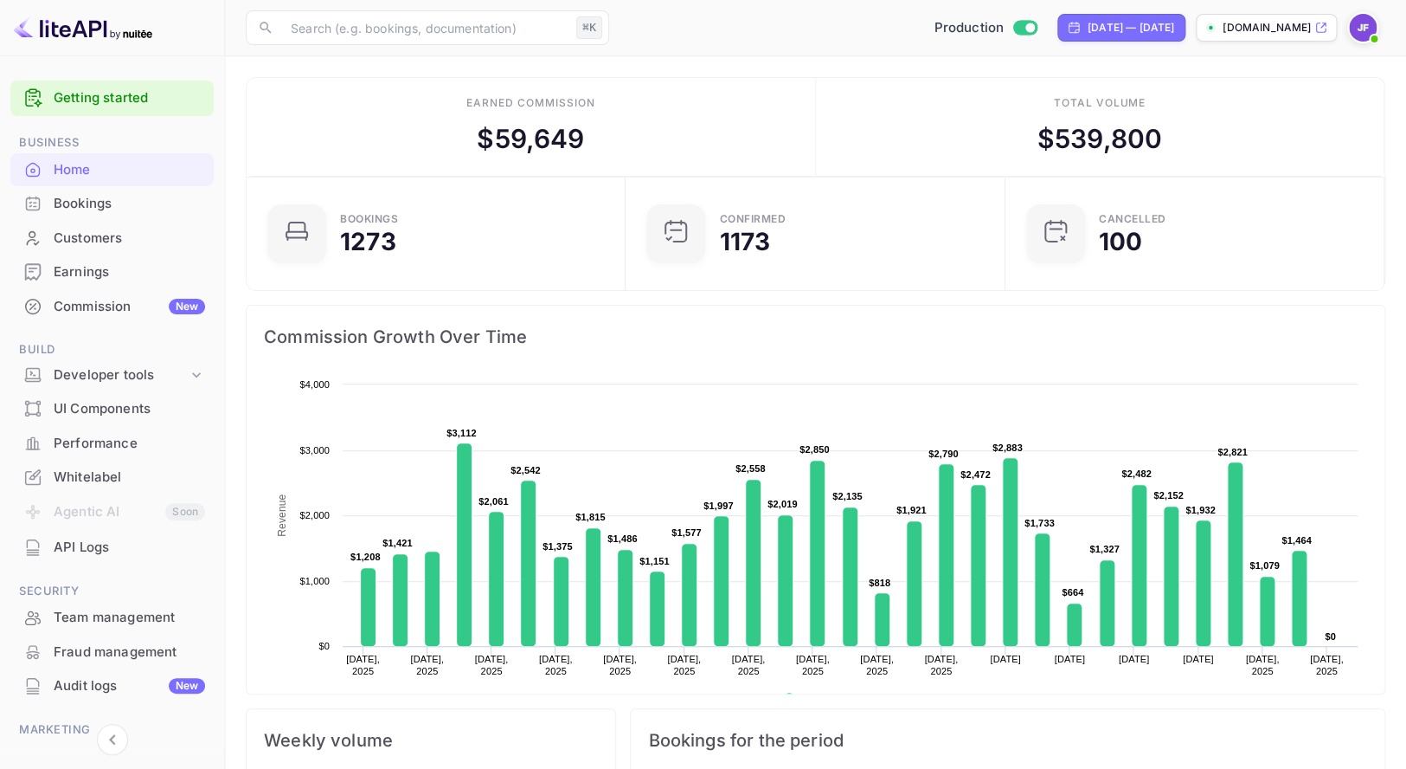
click at [85, 274] on div "Earnings" at bounding box center [129, 272] width 151 height 20
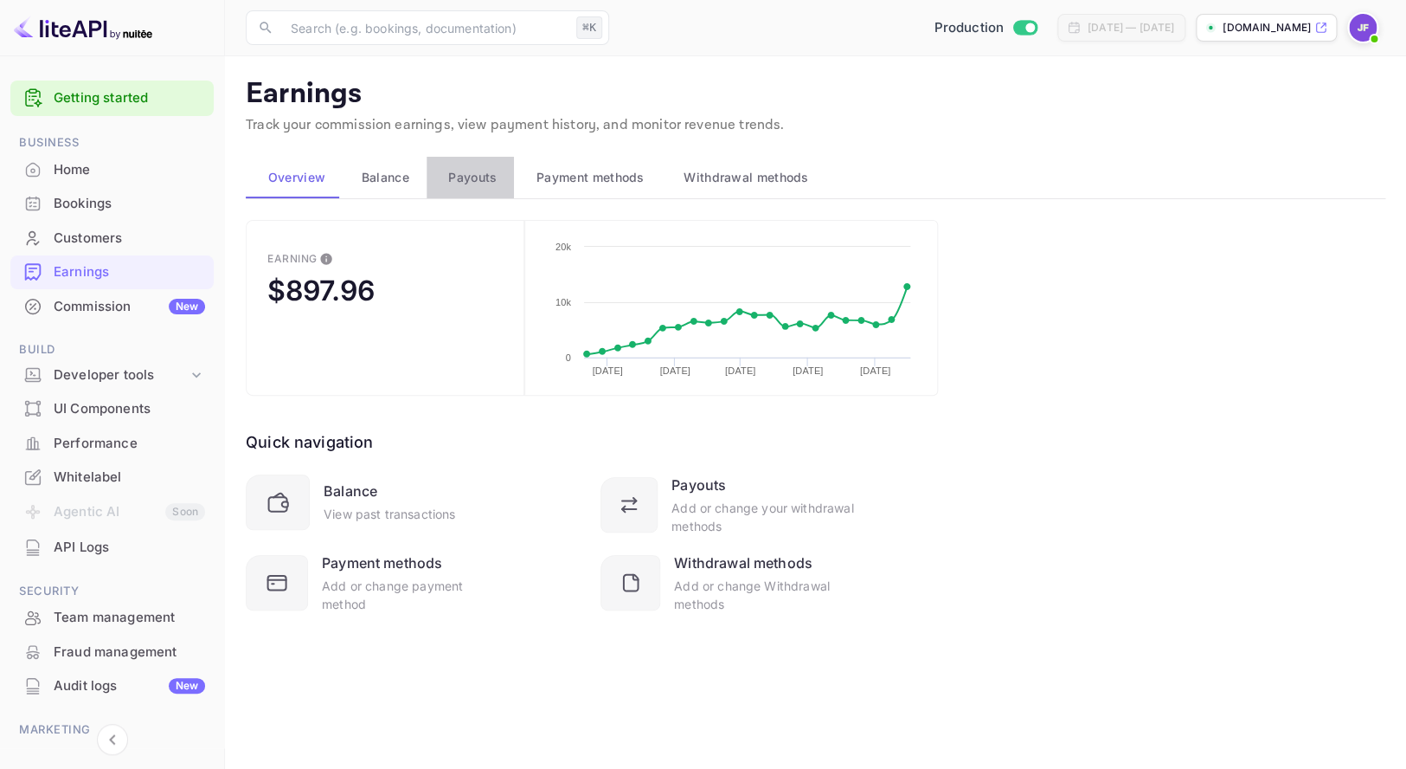
click at [486, 185] on span "Payouts" at bounding box center [472, 177] width 48 height 21
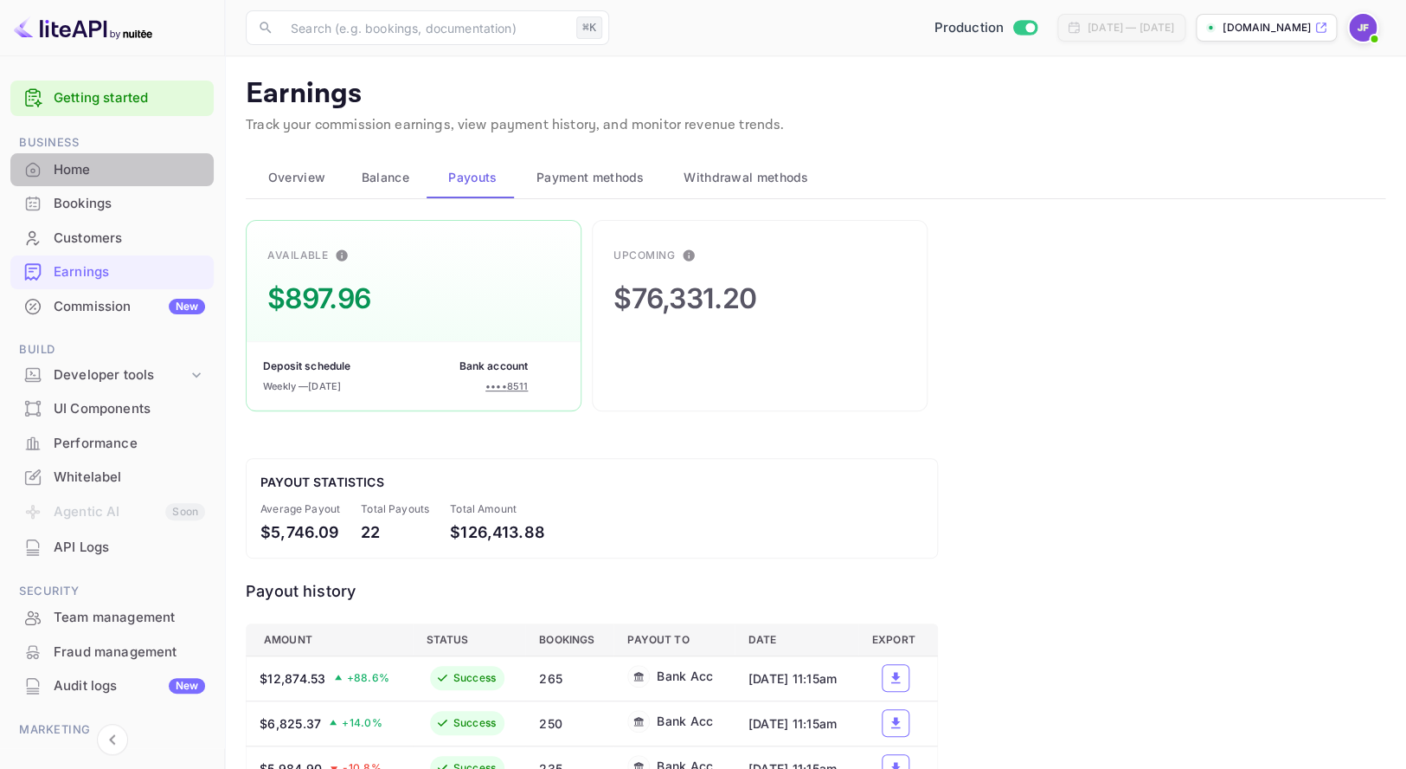
click at [71, 174] on div "Home" at bounding box center [129, 170] width 151 height 20
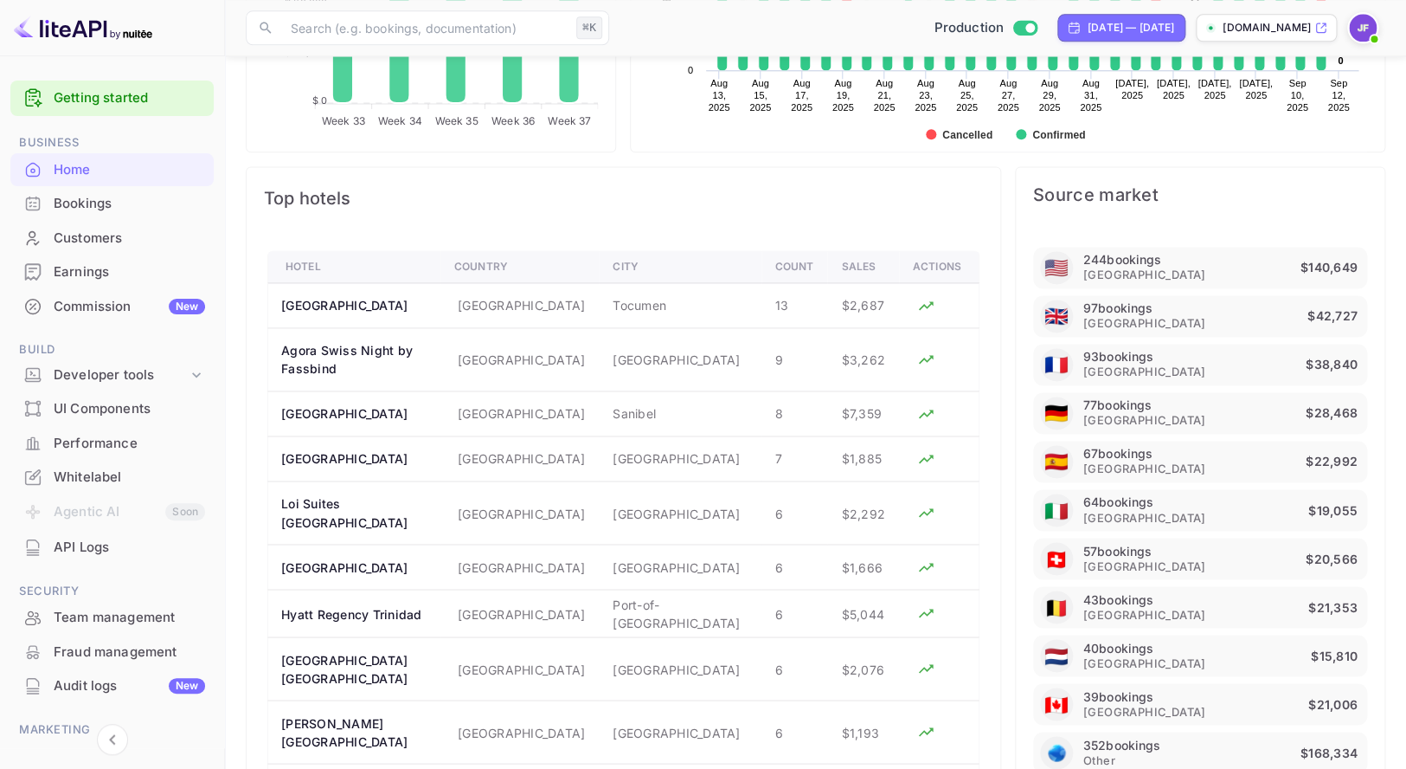
scroll to position [977, 0]
